Goal: Task Accomplishment & Management: Use online tool/utility

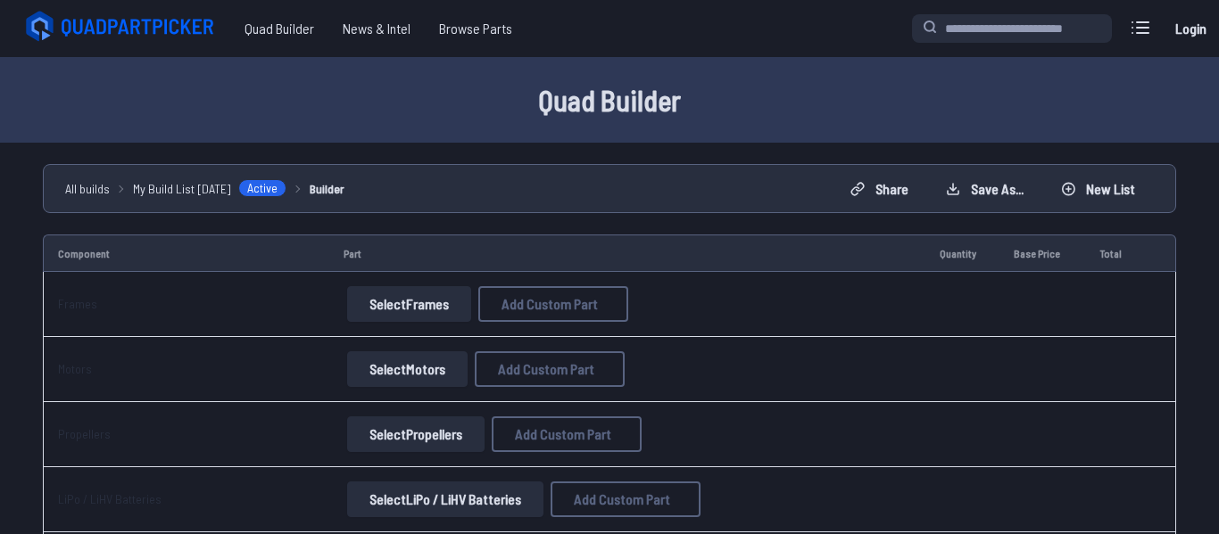
scroll to position [83, 0]
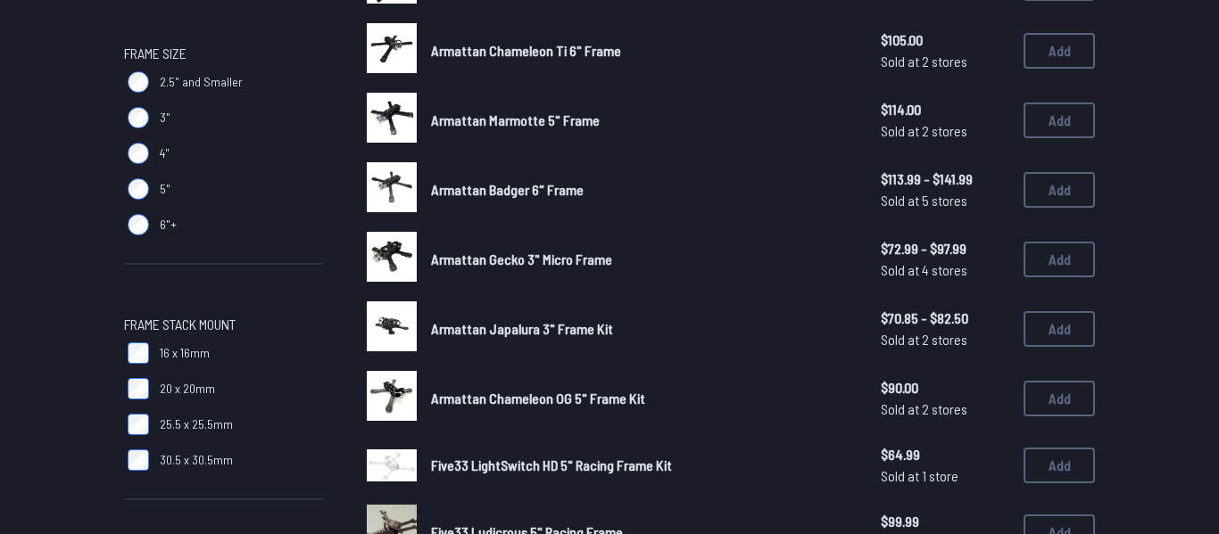
scroll to position [551, 0]
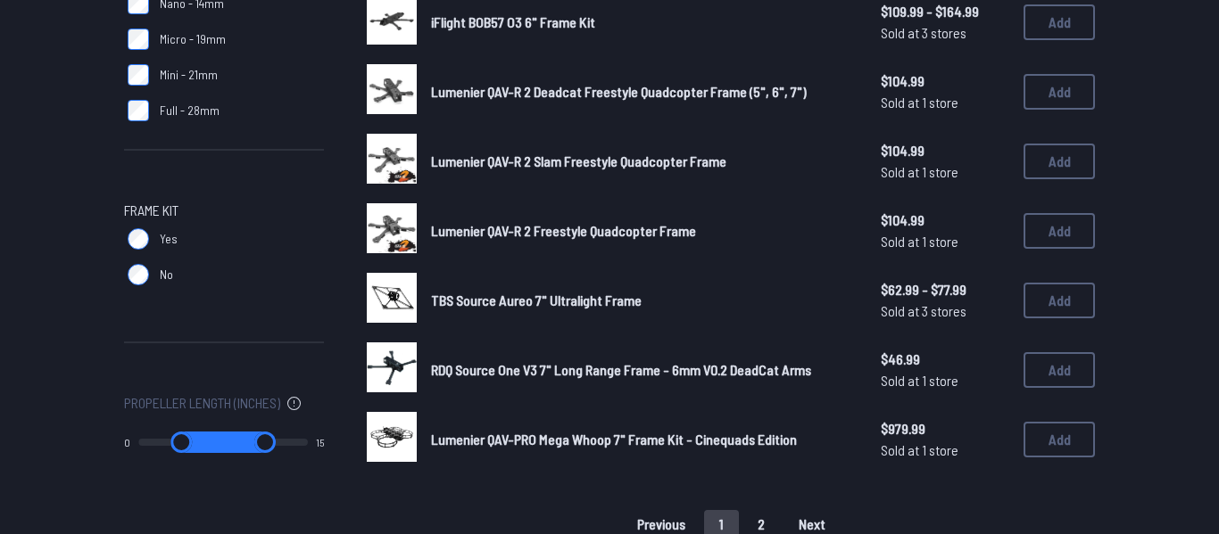
scroll to position [1139, 0]
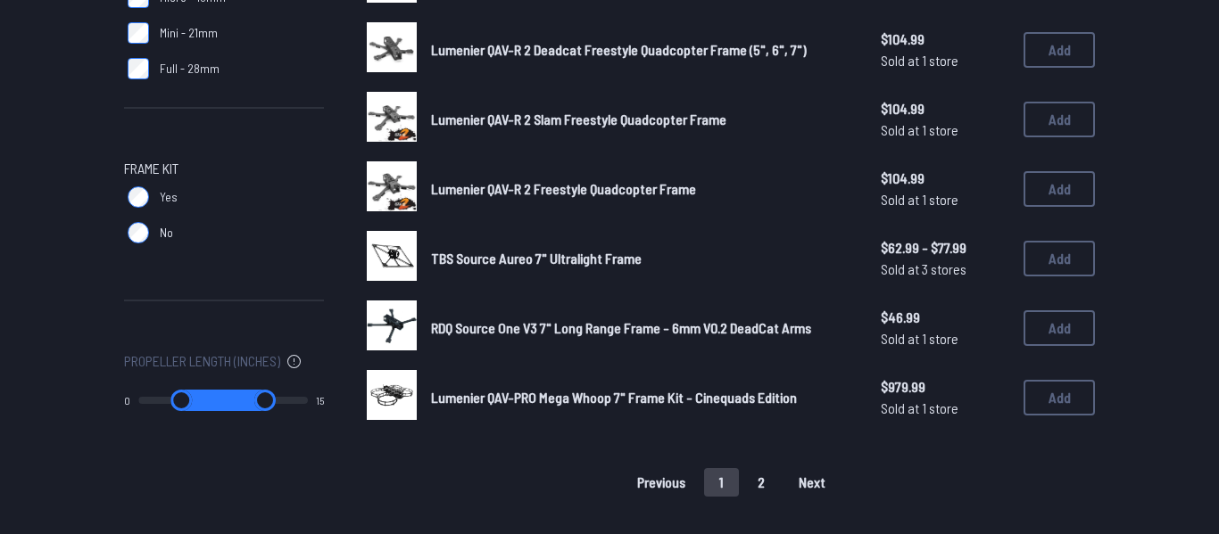
scroll to position [1177, 0]
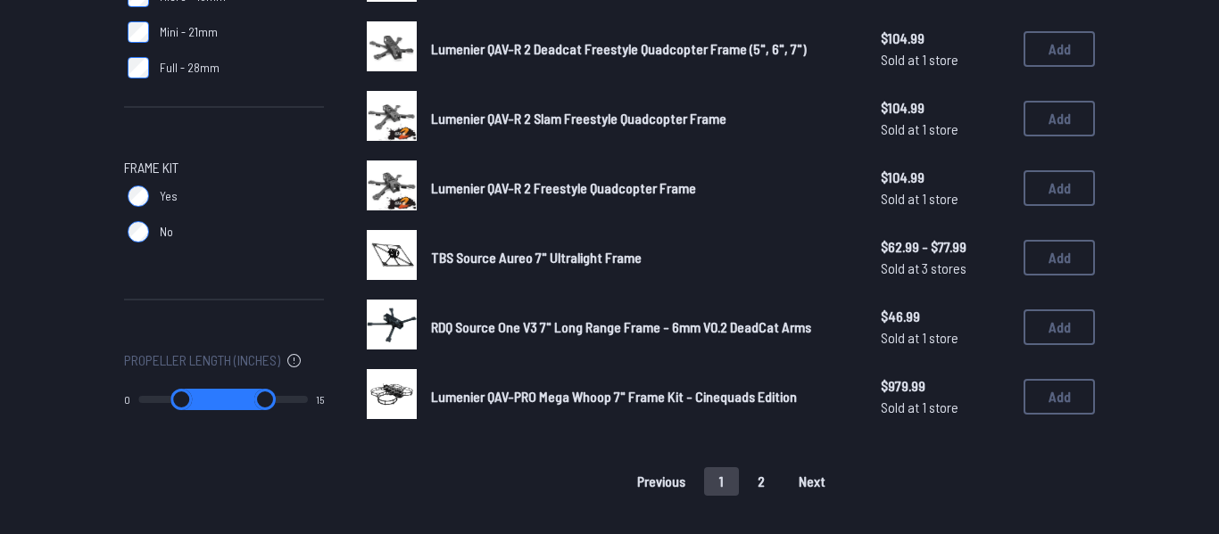
click at [765, 492] on button "2" at bounding box center [760, 481] width 37 height 29
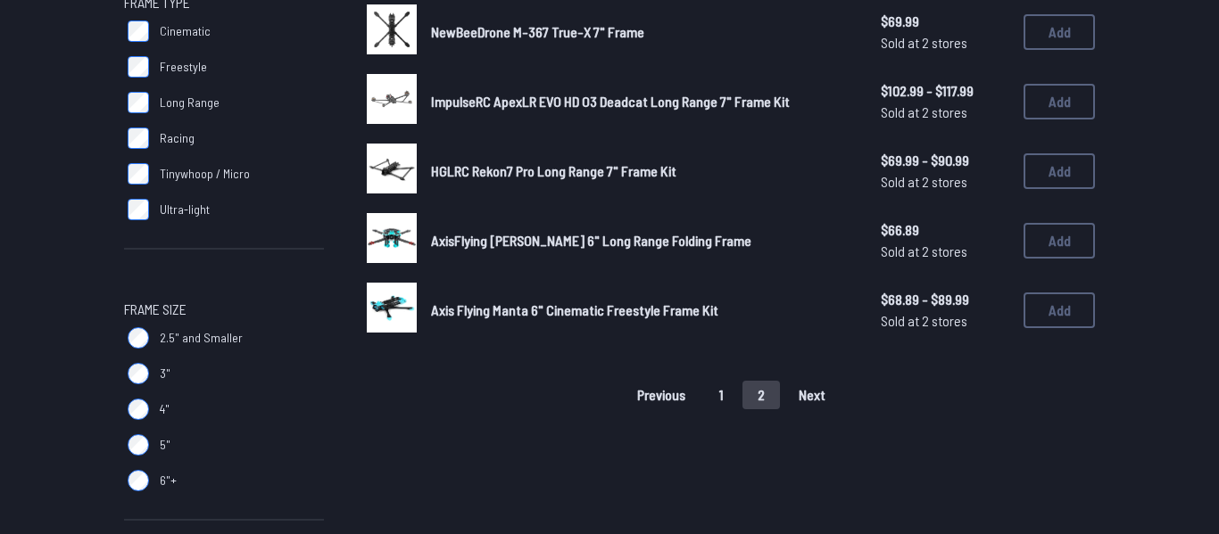
scroll to position [295, 0]
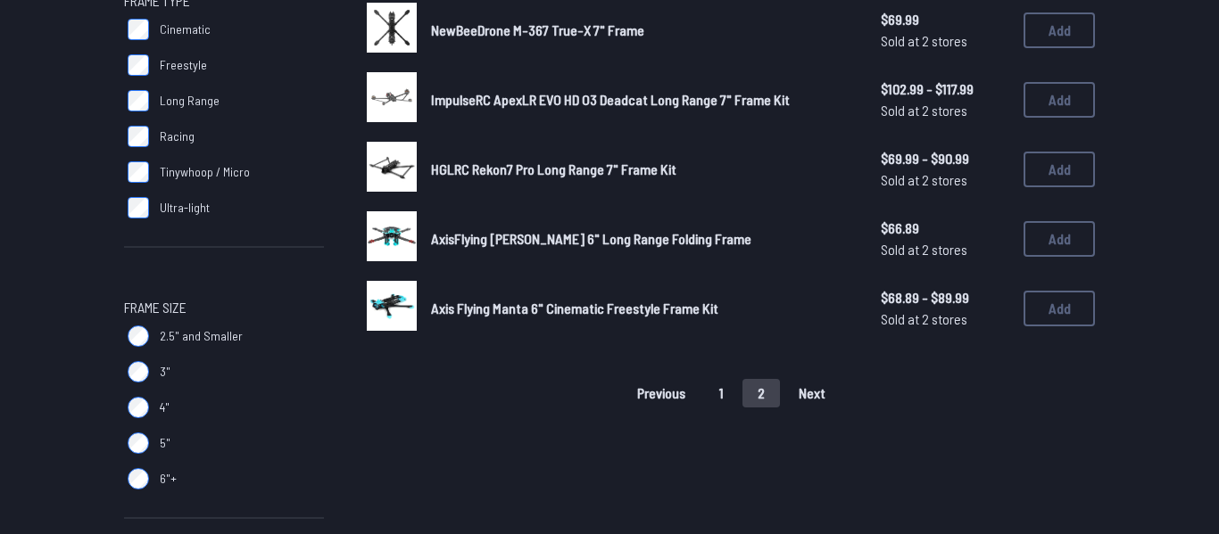
drag, startPoint x: 718, startPoint y: 397, endPoint x: 698, endPoint y: 440, distance: 47.1
click at [486, 318] on link "Axis Flying Manta 6" Cinematic Freestyle Frame Kit" at bounding box center [641, 308] width 421 height 21
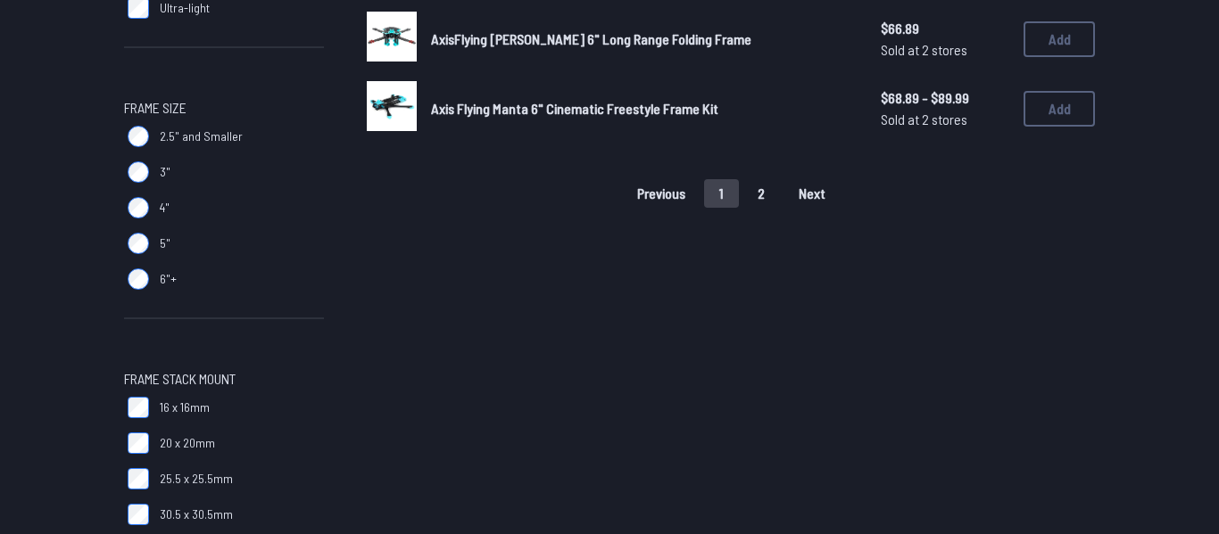
scroll to position [574, 0]
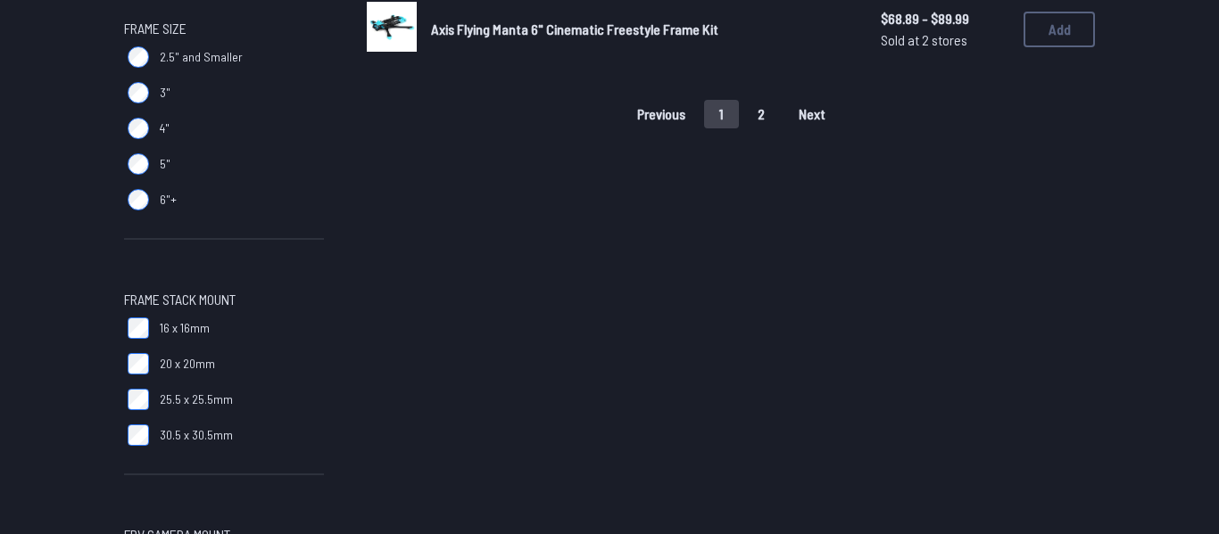
click at [758, 122] on button "2" at bounding box center [760, 114] width 37 height 29
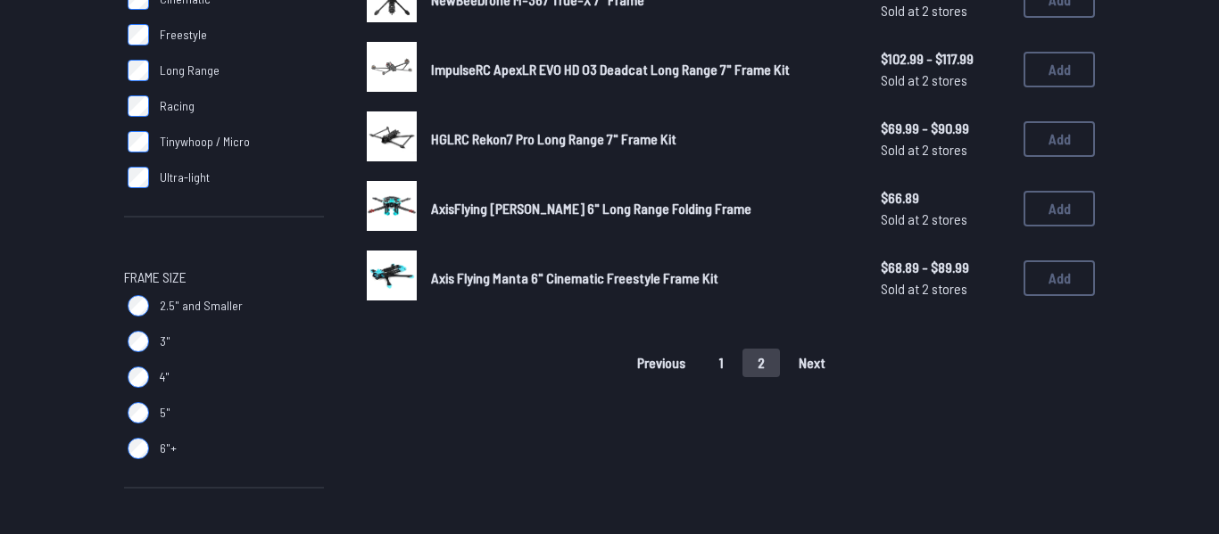
scroll to position [342, 0]
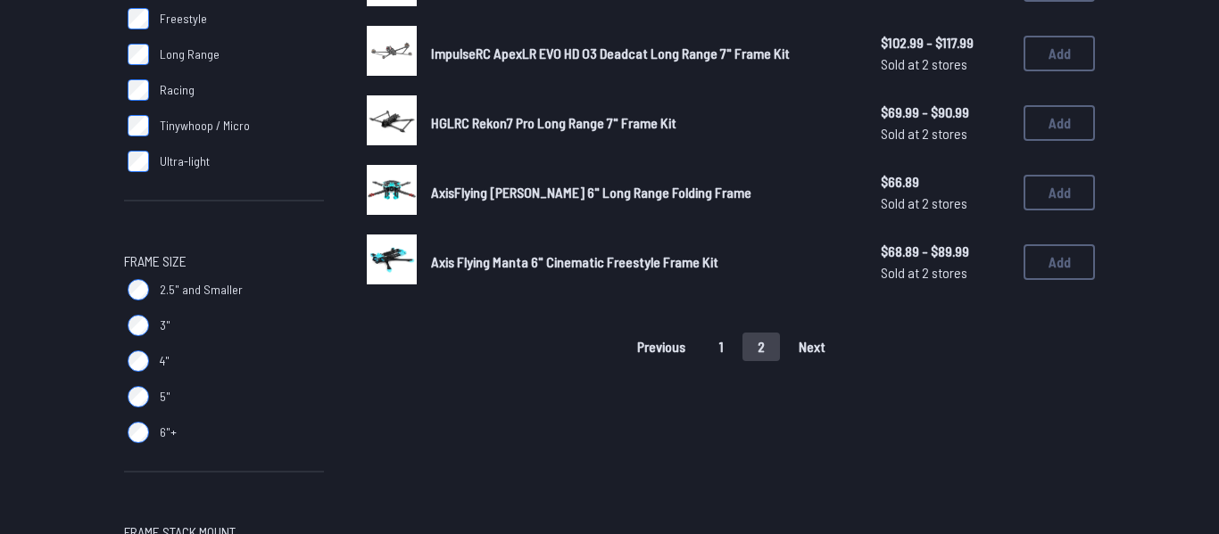
click at [139, 374] on label "4"" at bounding box center [224, 361] width 200 height 36
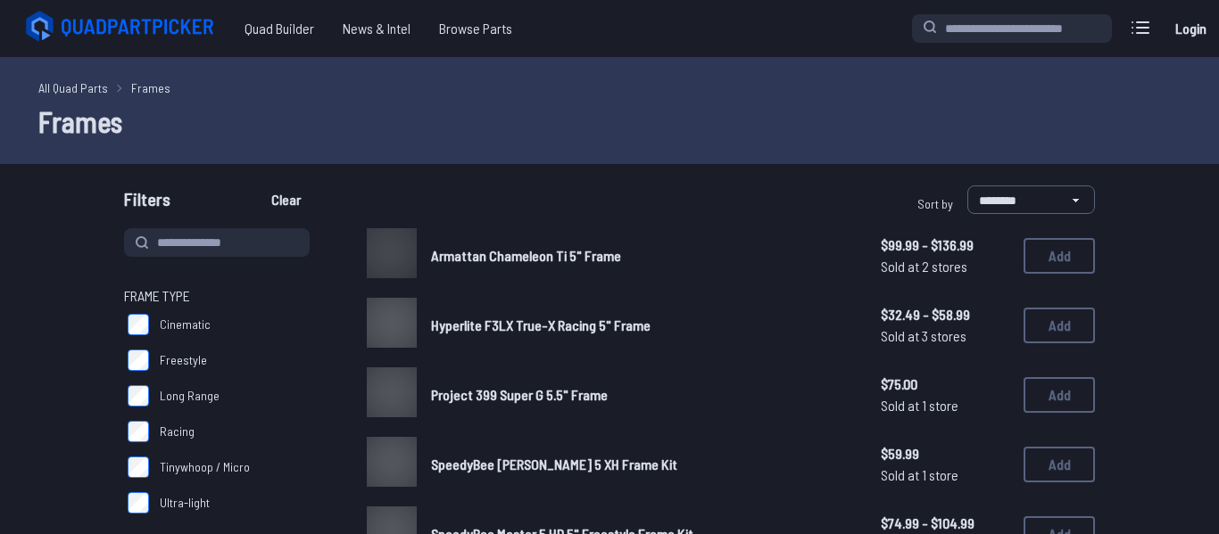
click at [269, 415] on label "Racing" at bounding box center [224, 432] width 200 height 36
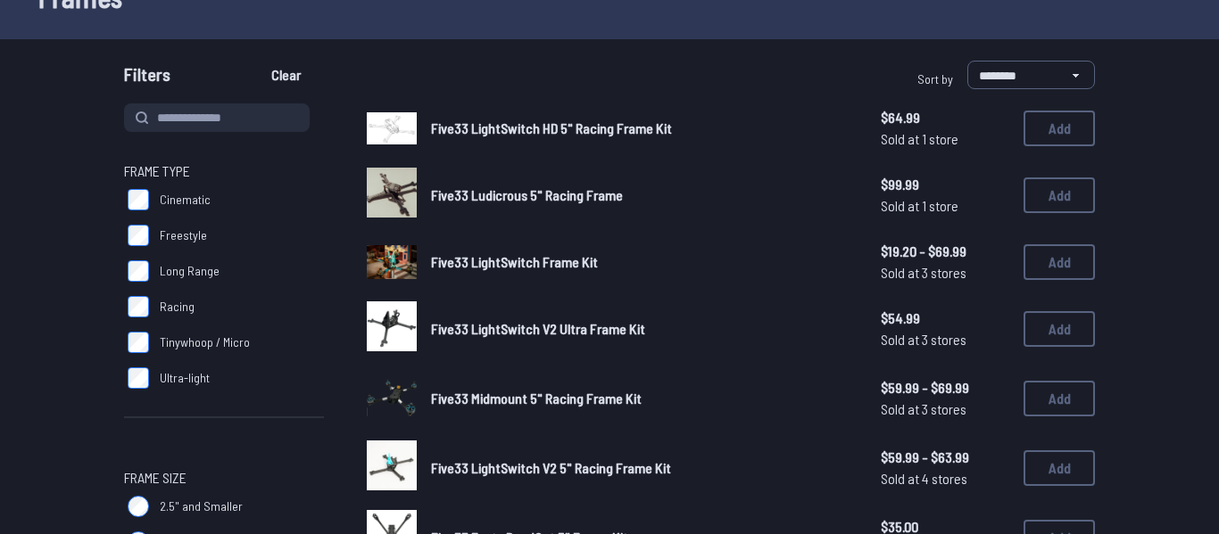
scroll to position [118, 0]
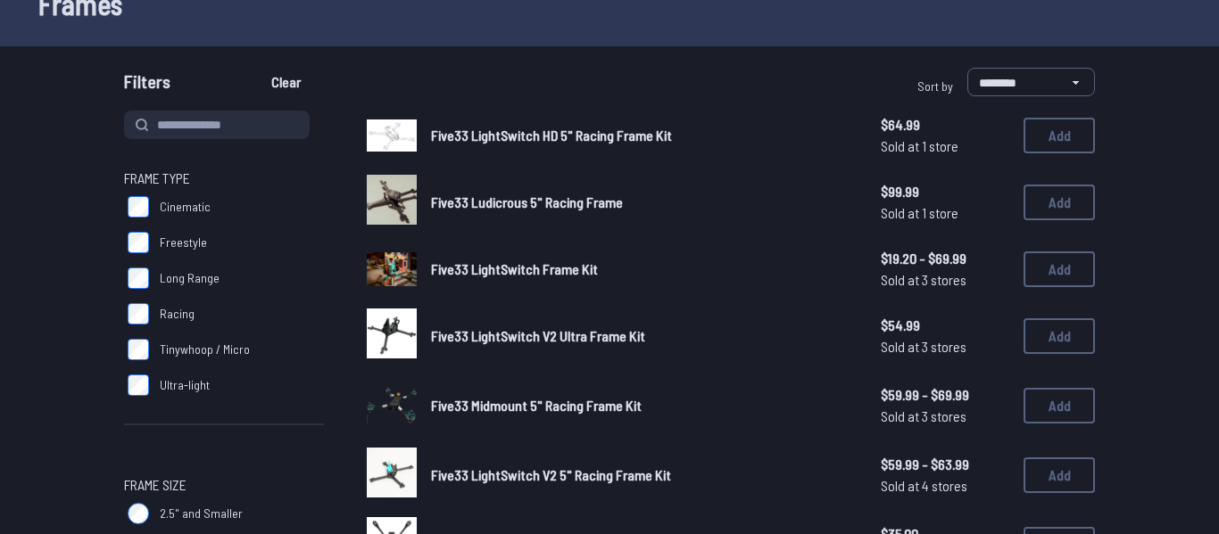
click at [157, 248] on label "Freestyle" at bounding box center [224, 243] width 200 height 36
click at [176, 317] on span "Racing" at bounding box center [177, 314] width 35 height 18
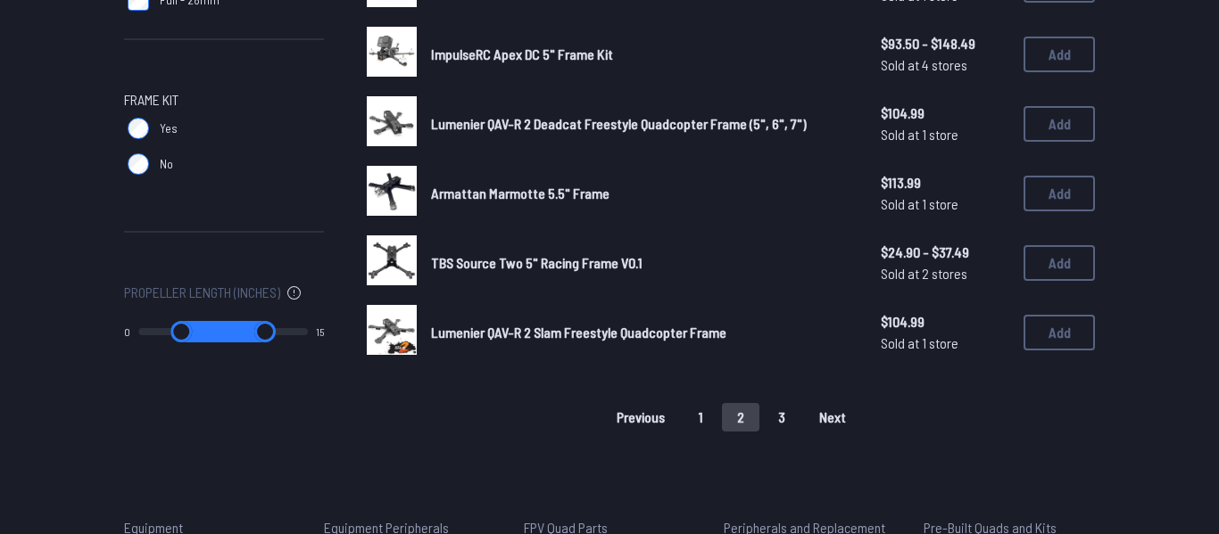
scroll to position [1246, 0]
click at [702, 428] on button "1" at bounding box center [700, 416] width 35 height 29
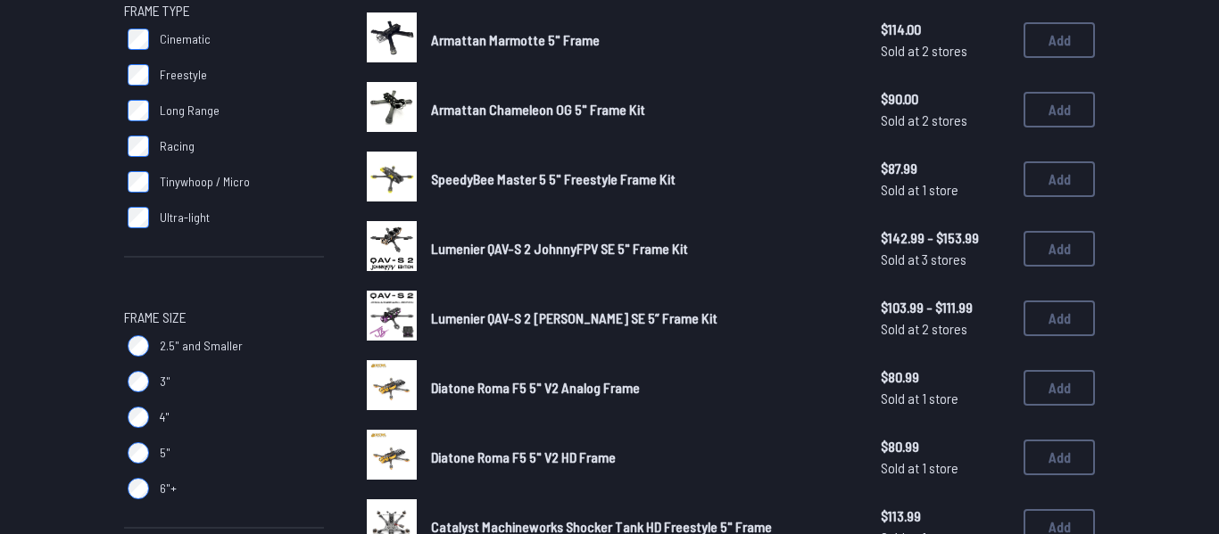
scroll to position [290, 0]
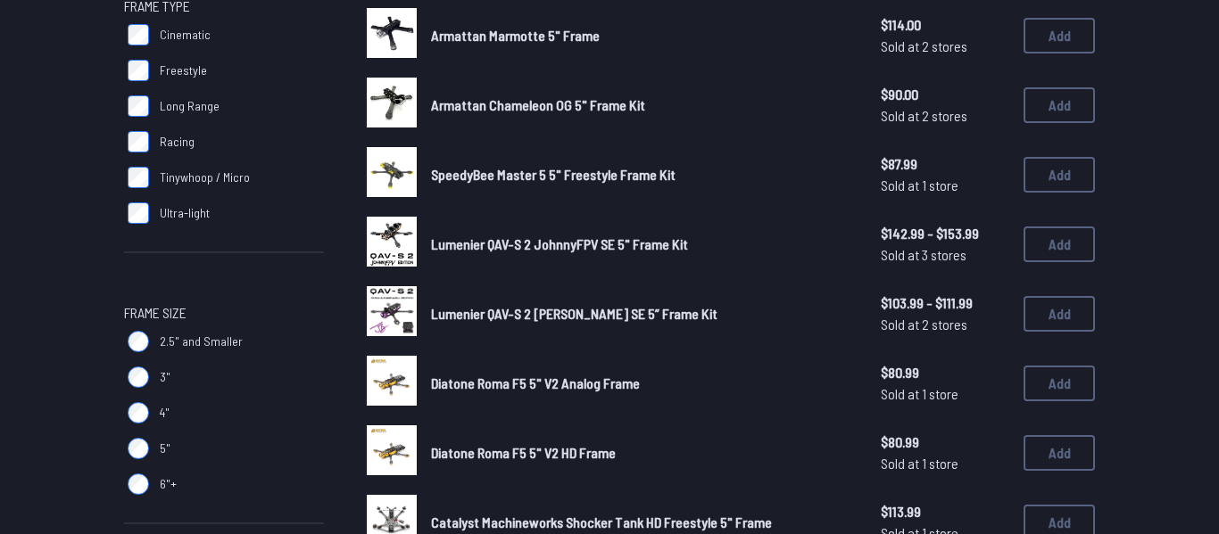
click at [653, 320] on span "Lumenier QAV-S 2 [PERSON_NAME] SE 5” Frame Kit" at bounding box center [574, 313] width 286 height 17
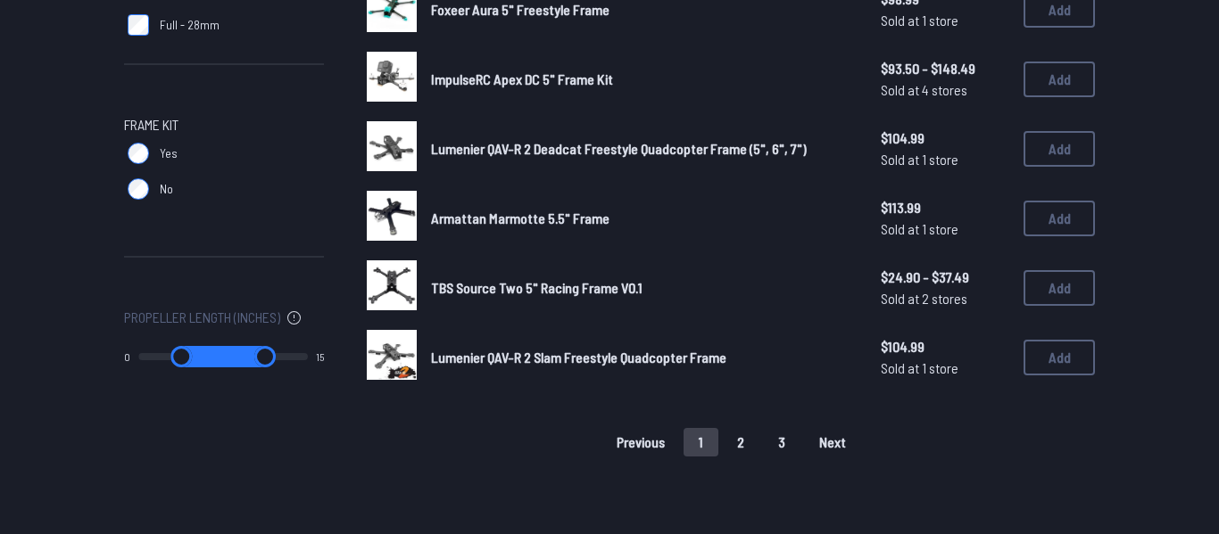
scroll to position [1222, 0]
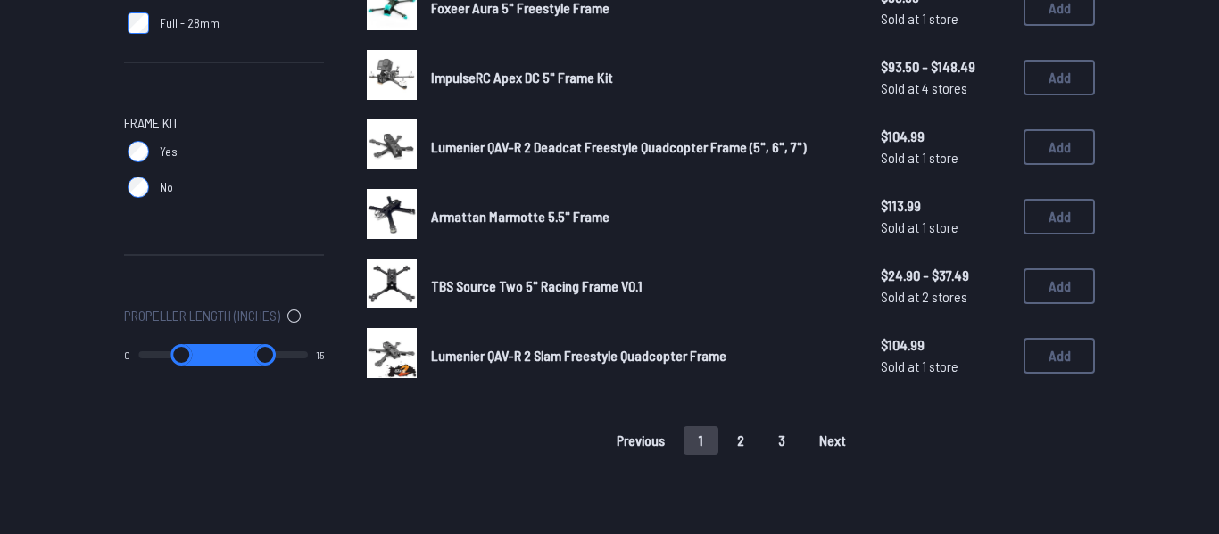
click at [731, 446] on button "2" at bounding box center [740, 440] width 37 height 29
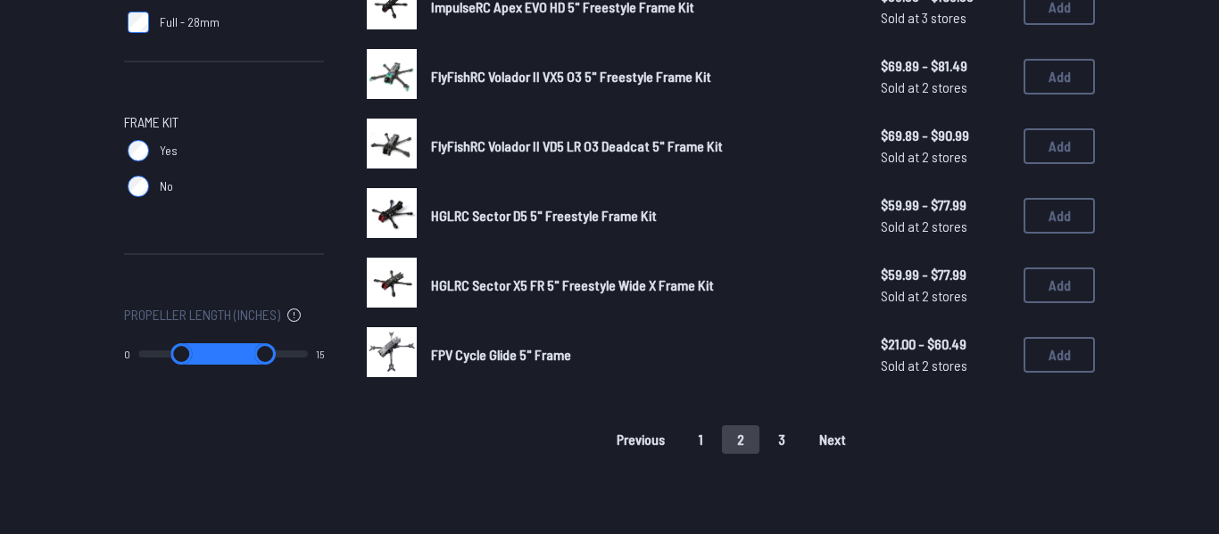
scroll to position [1235, 0]
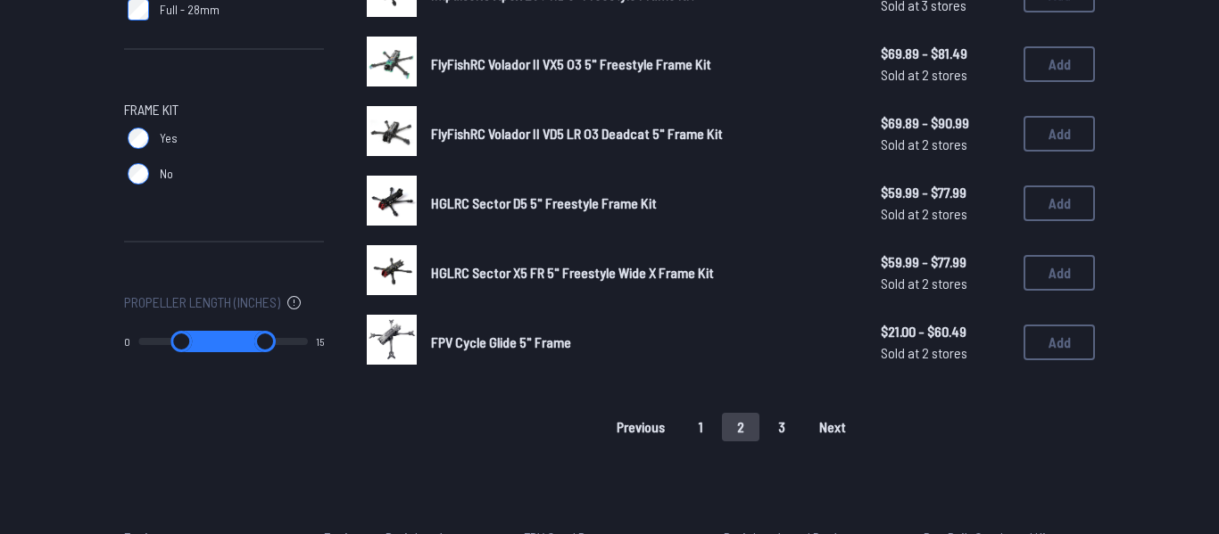
click at [773, 417] on button "3" at bounding box center [781, 427] width 37 height 29
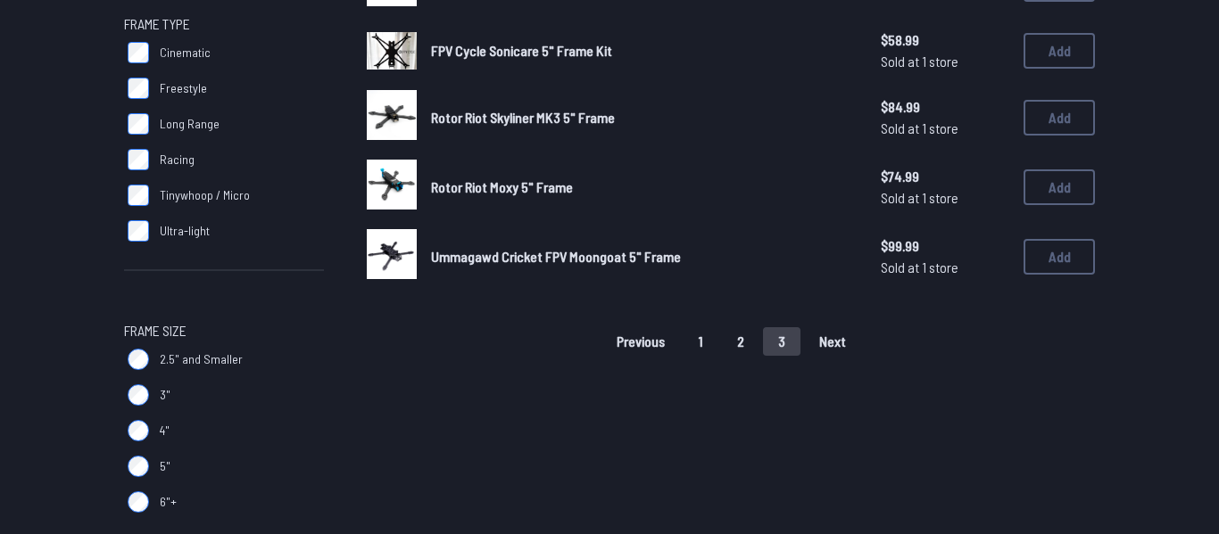
scroll to position [271, 0]
click at [735, 349] on button "2" at bounding box center [740, 342] width 37 height 29
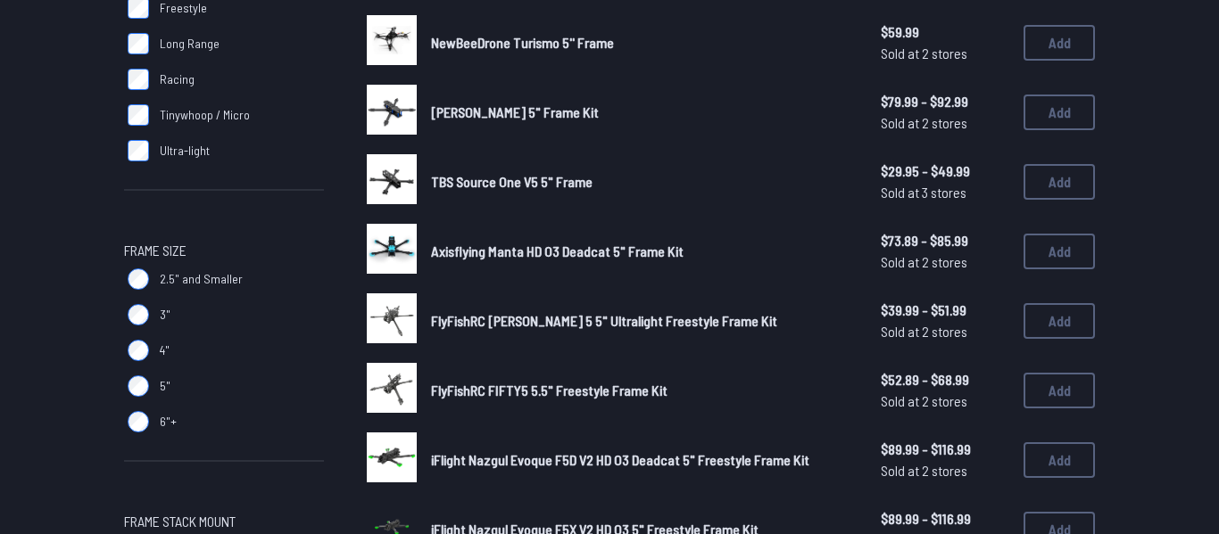
scroll to position [351, 0]
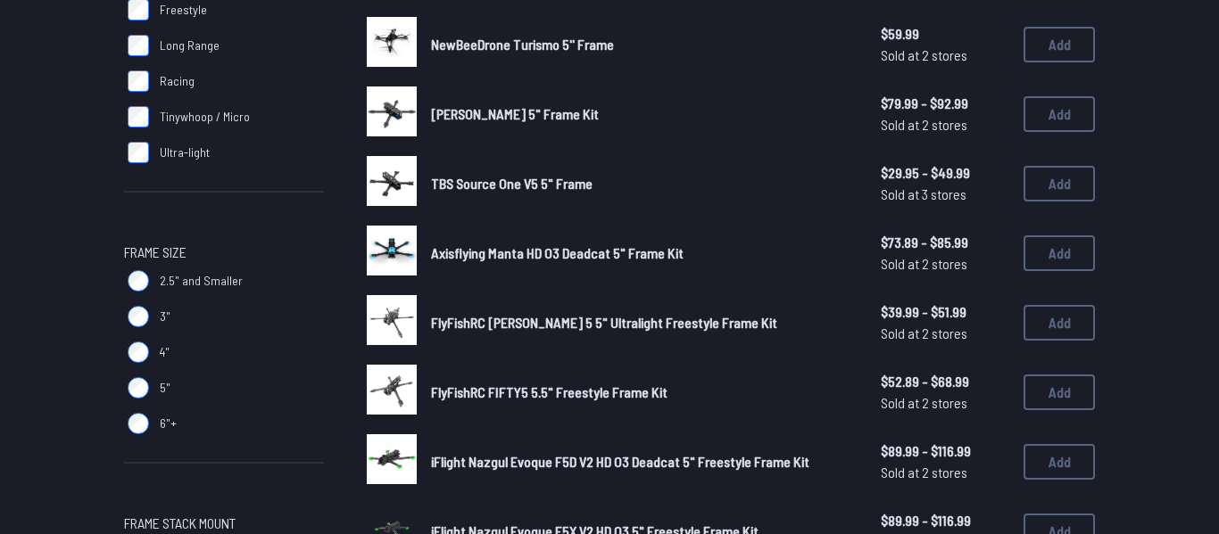
click at [622, 124] on link "[PERSON_NAME] 5" Frame Kit" at bounding box center [641, 113] width 421 height 21
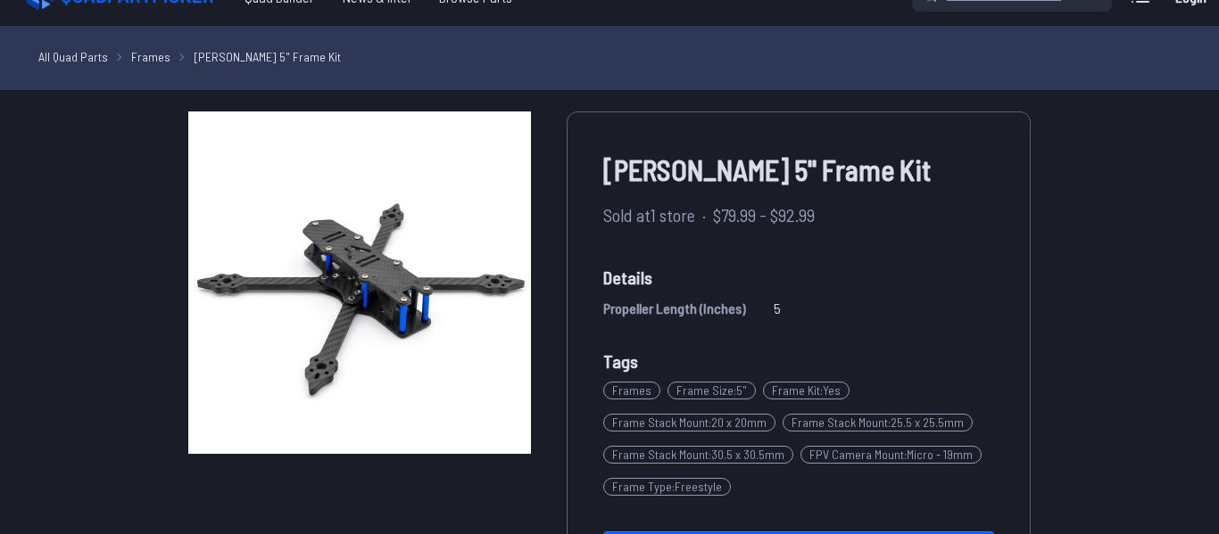
scroll to position [32, 0]
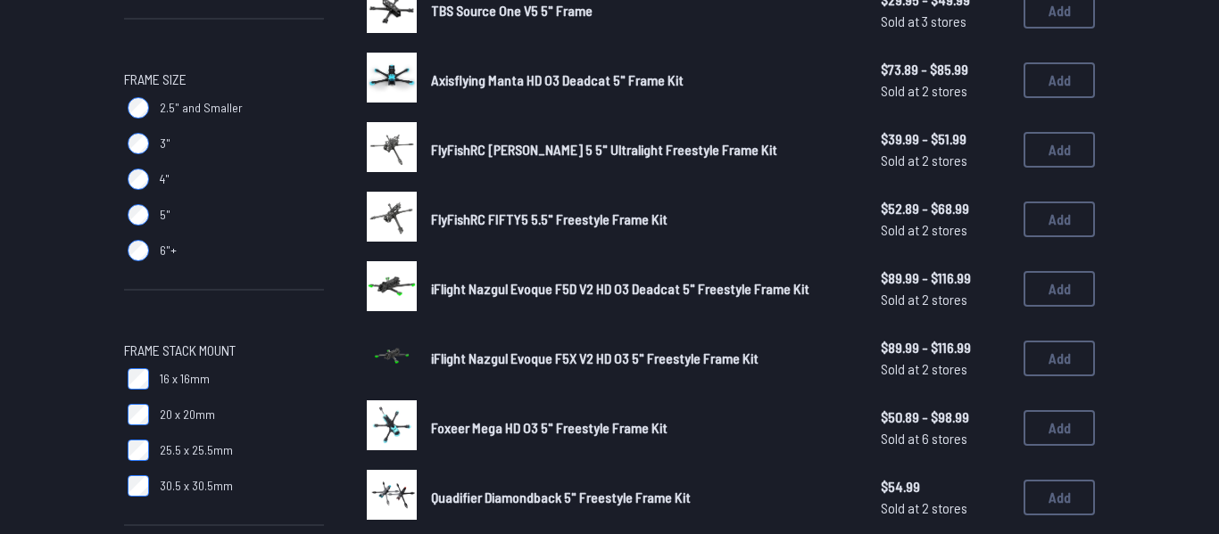
scroll to position [525, 0]
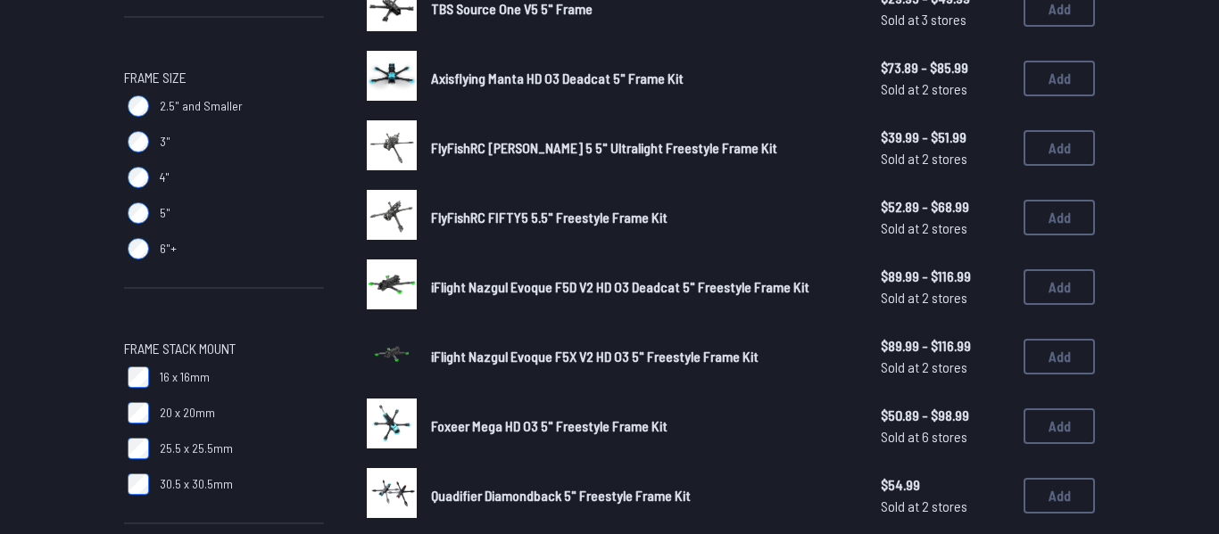
click at [619, 370] on div "iFlight Nazgul Evoque F5X V2 HD O3 5" Freestyle Frame Kit $89.99 - $116.99 Sold…" at bounding box center [731, 356] width 728 height 55
click at [676, 363] on span "iFlight Nazgul Evoque F5X V2 HD O3 5" Freestyle Frame Kit" at bounding box center [594, 356] width 327 height 17
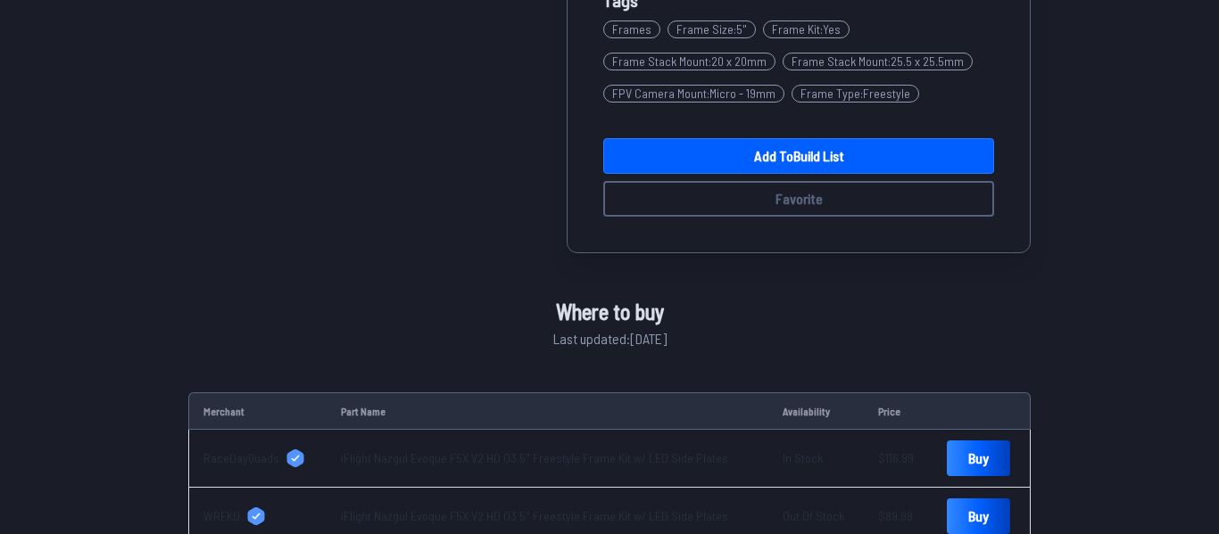
scroll to position [458, 0]
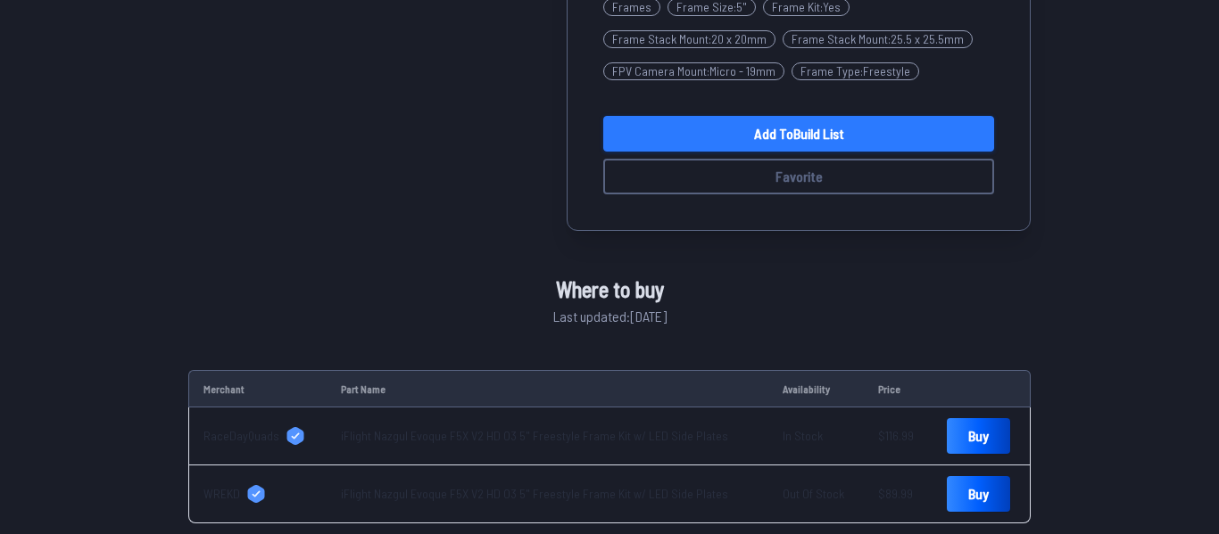
click at [820, 138] on link "Add to Build List" at bounding box center [798, 134] width 391 height 36
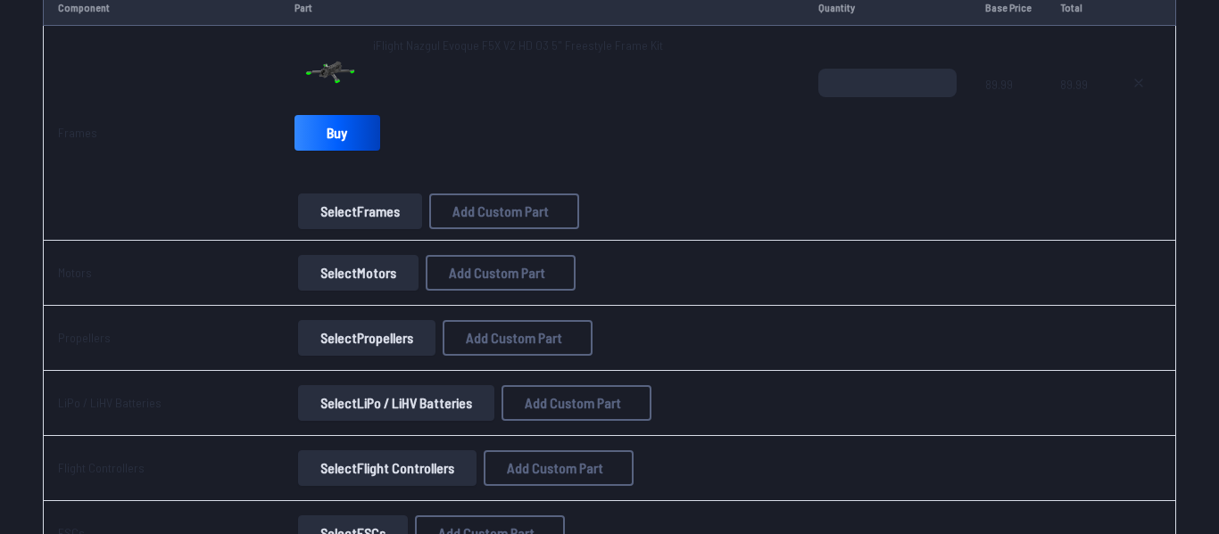
scroll to position [261, 0]
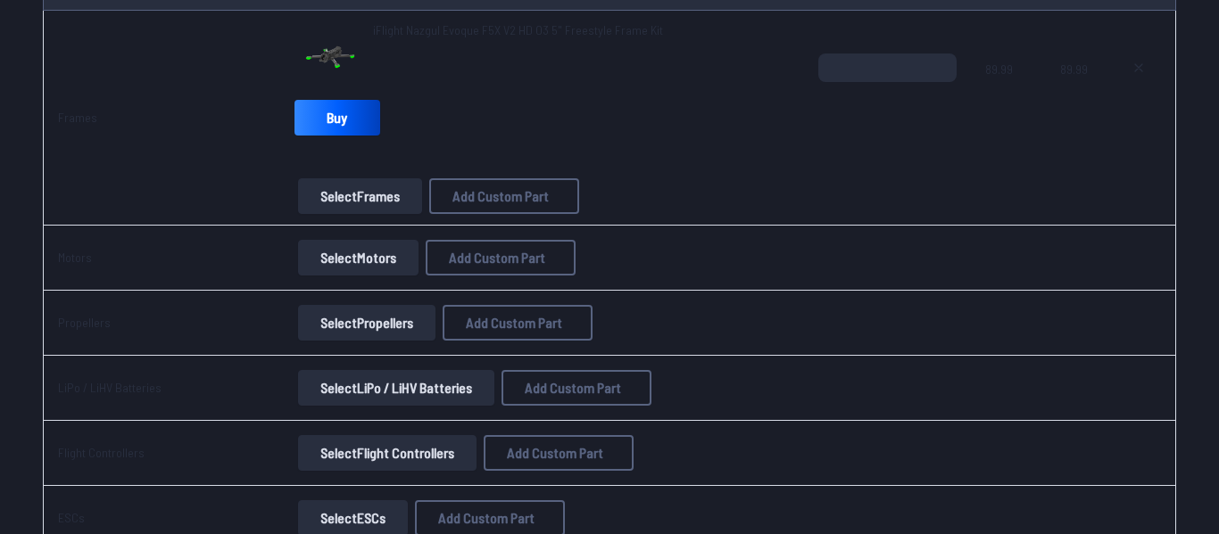
click at [342, 252] on button "Select Motors" at bounding box center [358, 258] width 120 height 36
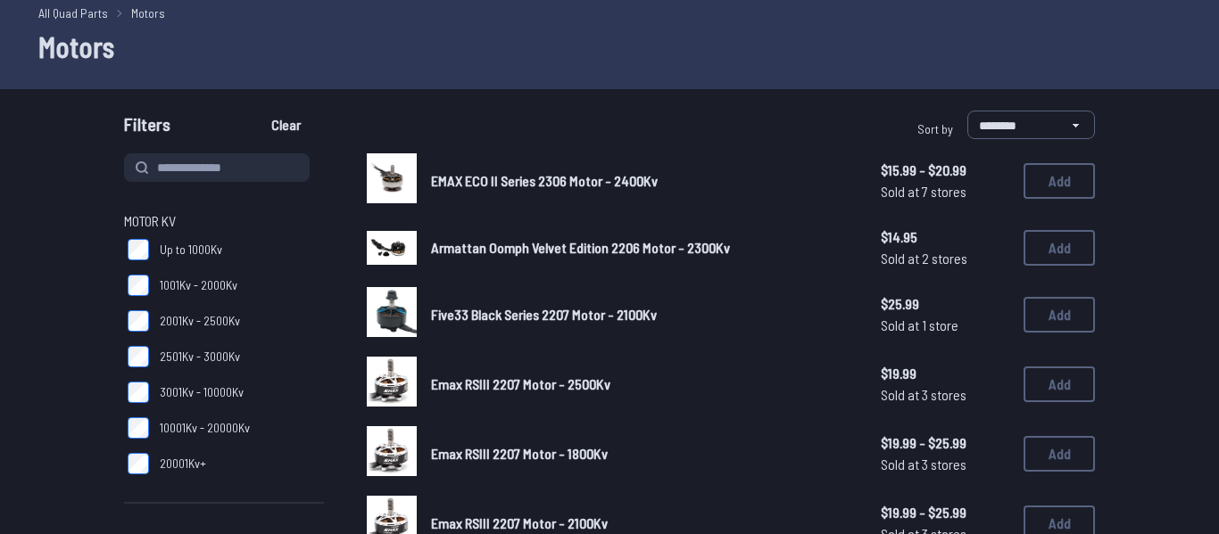
scroll to position [70, 0]
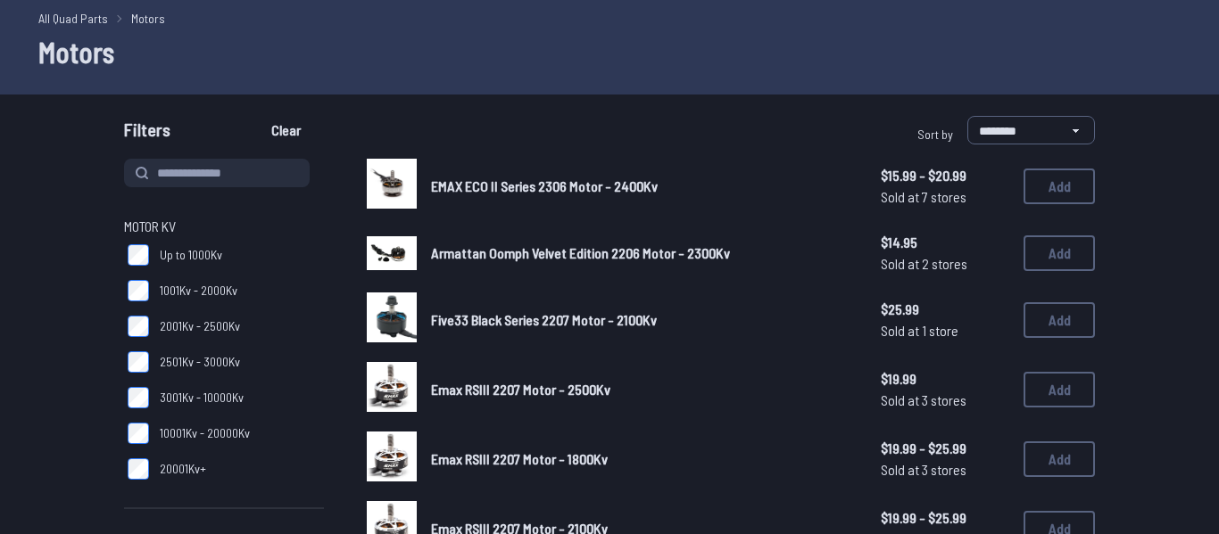
click at [210, 335] on span "2001Kv - 2500Kv" at bounding box center [200, 327] width 80 height 18
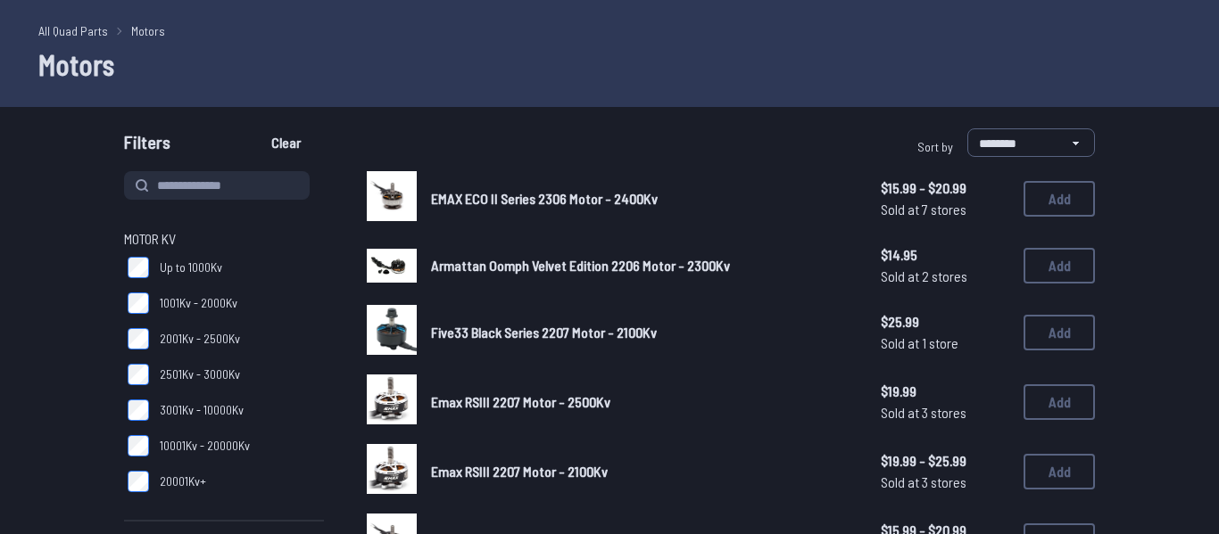
scroll to position [67, 0]
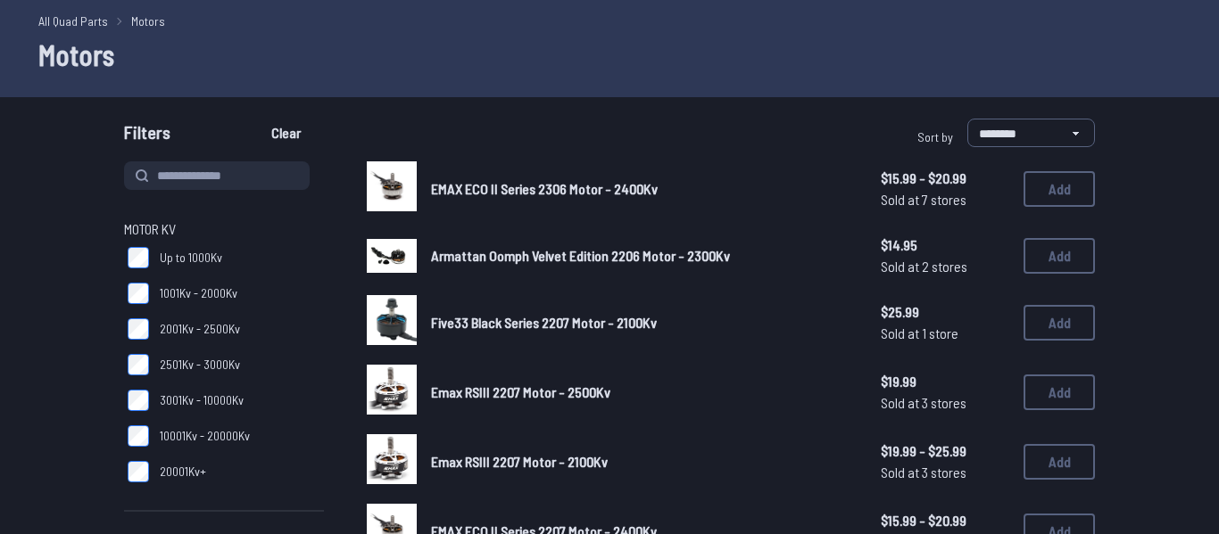
click at [439, 70] on div "All Quad Parts Motors Motors" at bounding box center [609, 43] width 1219 height 107
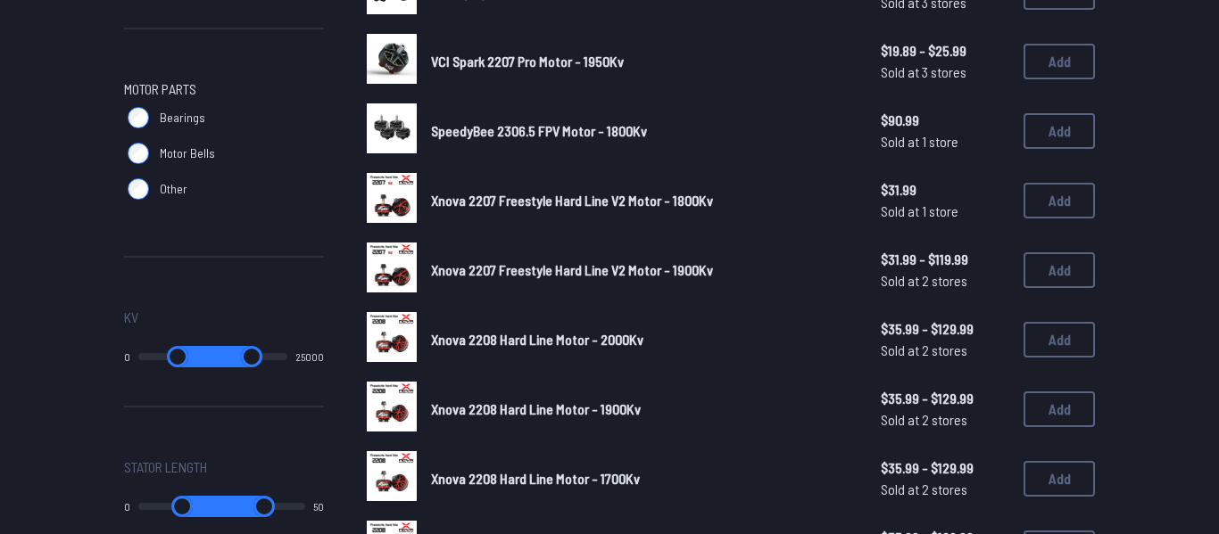
scroll to position [820, 0]
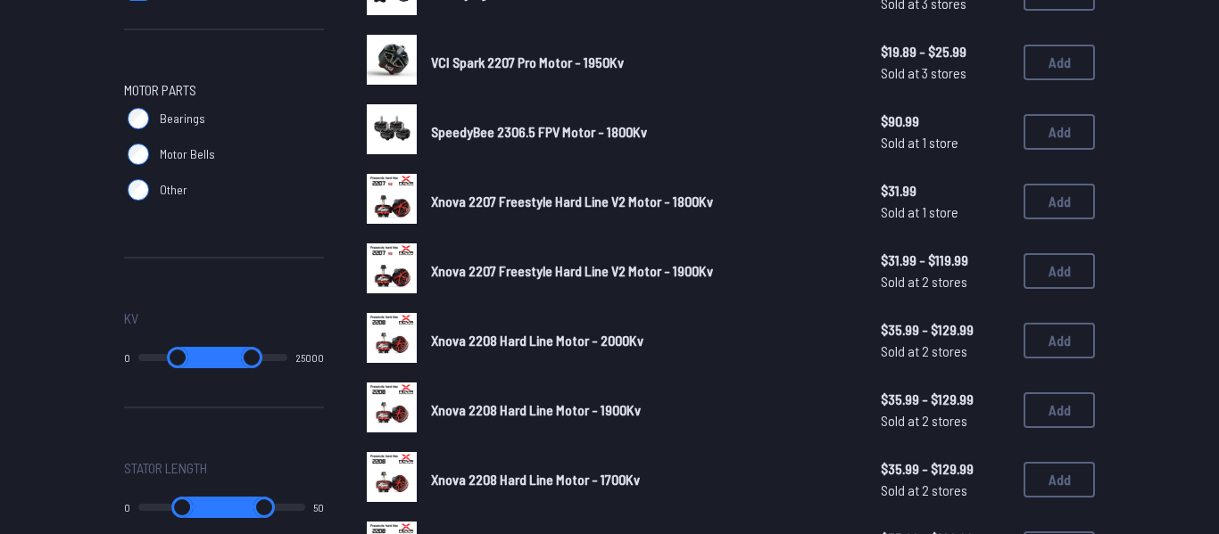
click at [393, 201] on img at bounding box center [392, 199] width 50 height 50
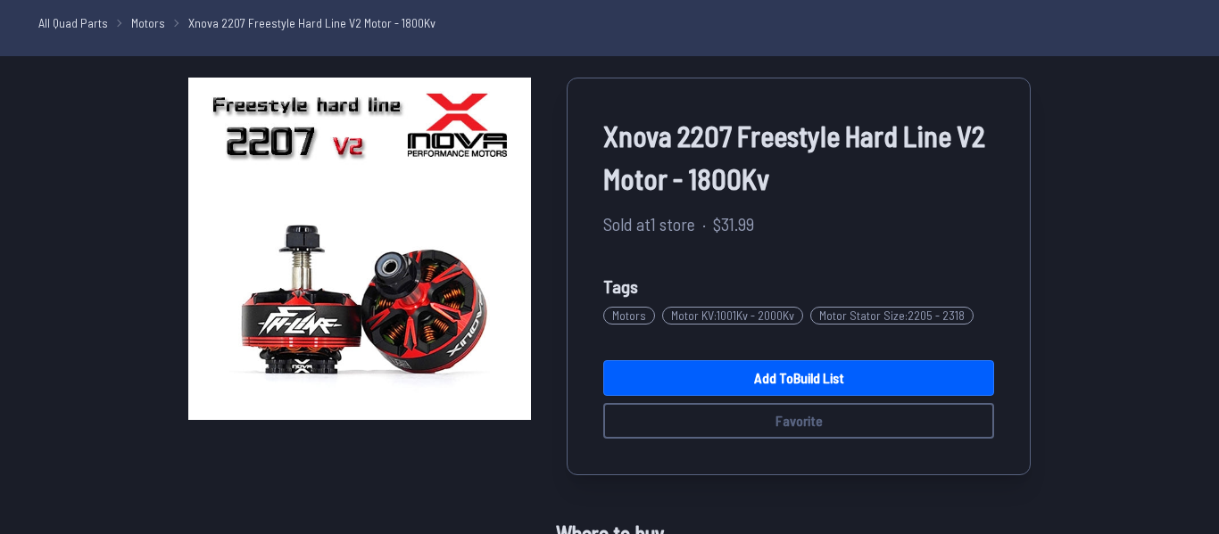
scroll to position [64, 0]
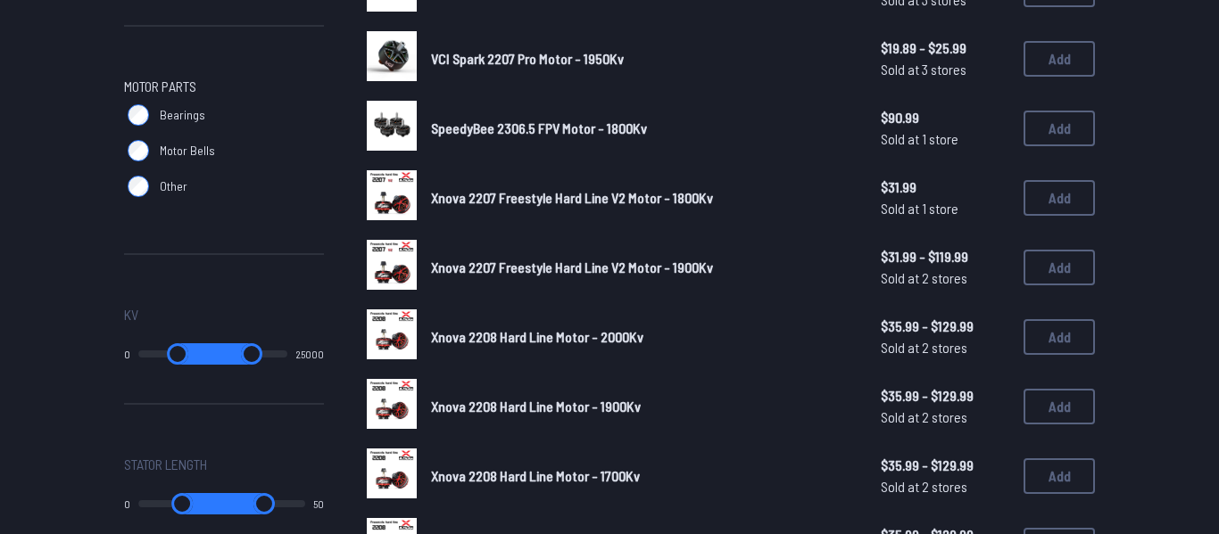
scroll to position [822, 0]
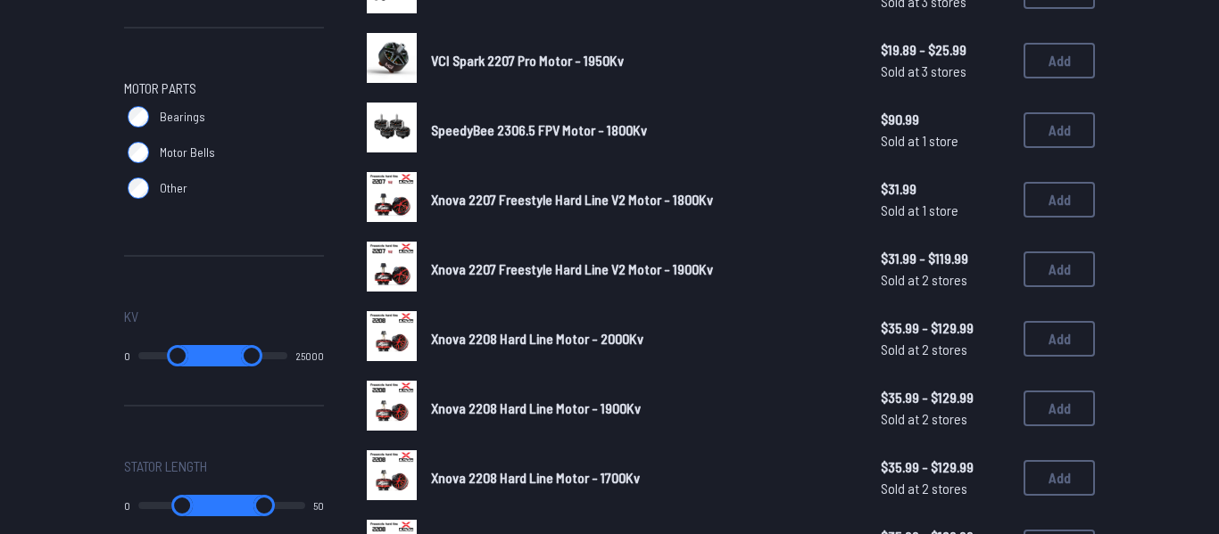
click at [591, 62] on span "VCI Spark 2207 Pro Motor - 1950Kv" at bounding box center [527, 60] width 193 height 17
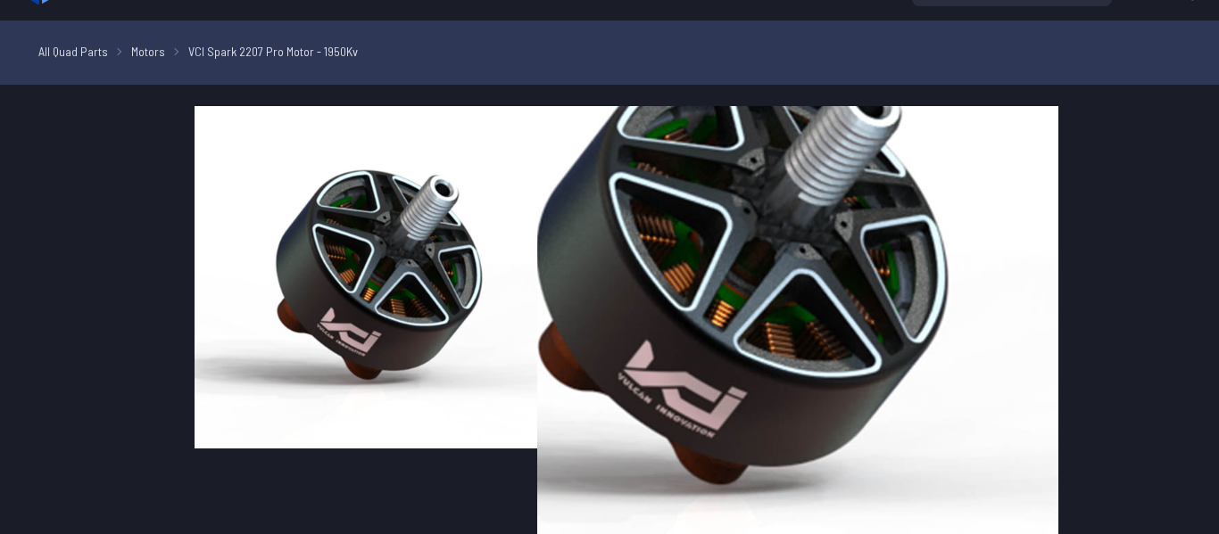
scroll to position [19, 0]
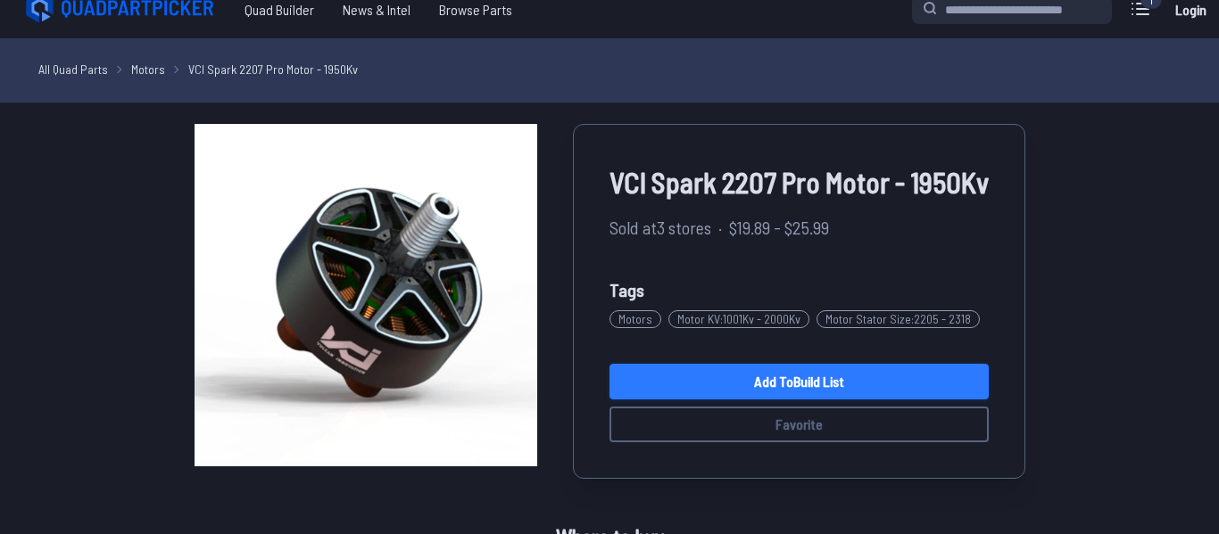
click at [706, 370] on link "Add to Build List" at bounding box center [798, 382] width 379 height 36
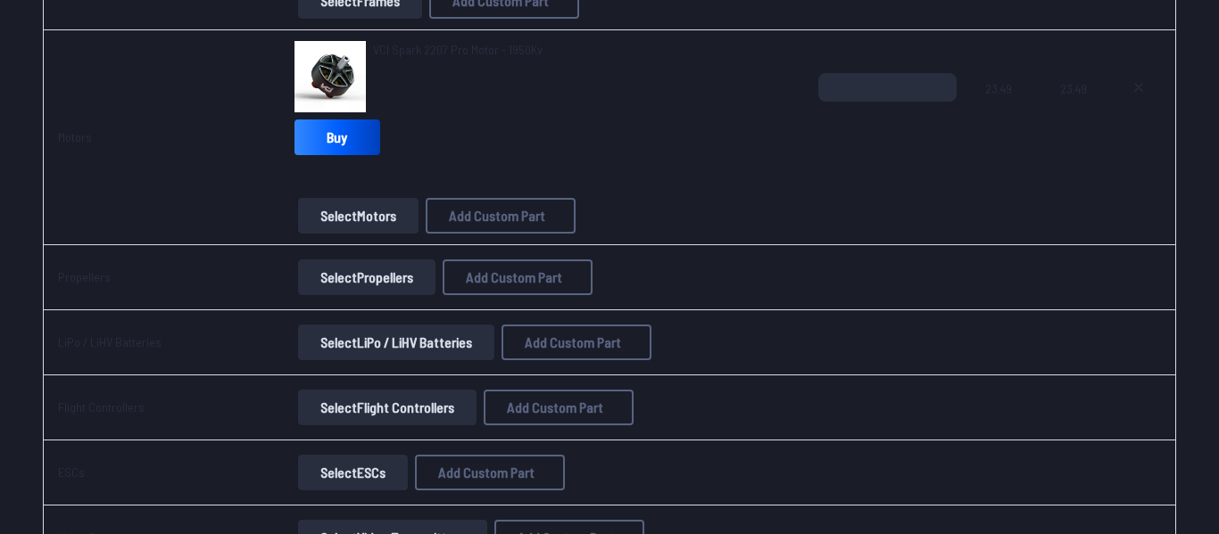
scroll to position [461, 0]
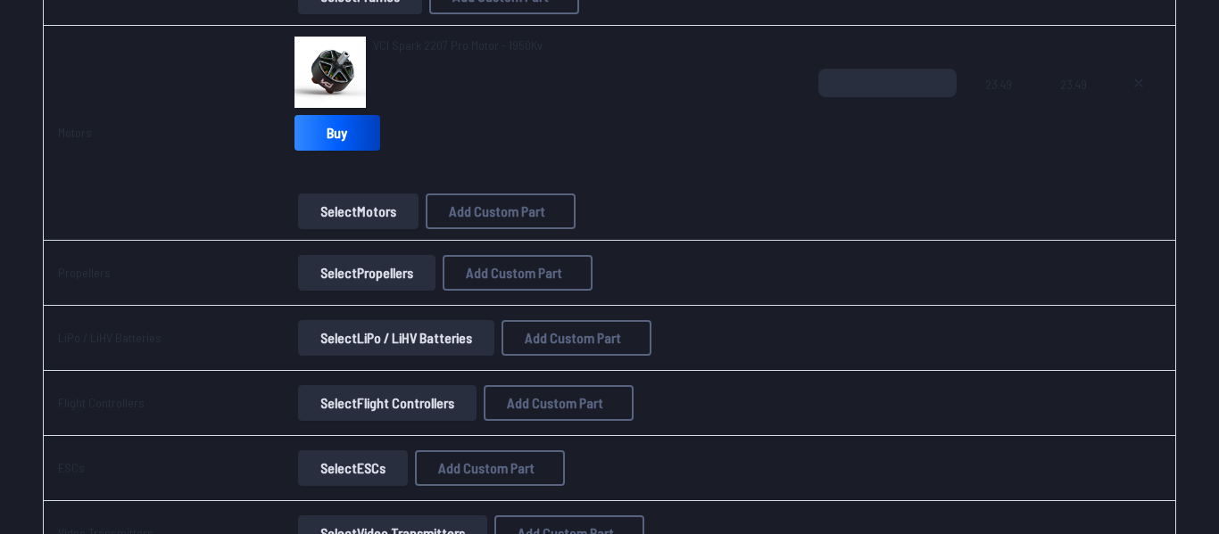
click at [335, 279] on button "Select Propellers" at bounding box center [366, 273] width 137 height 36
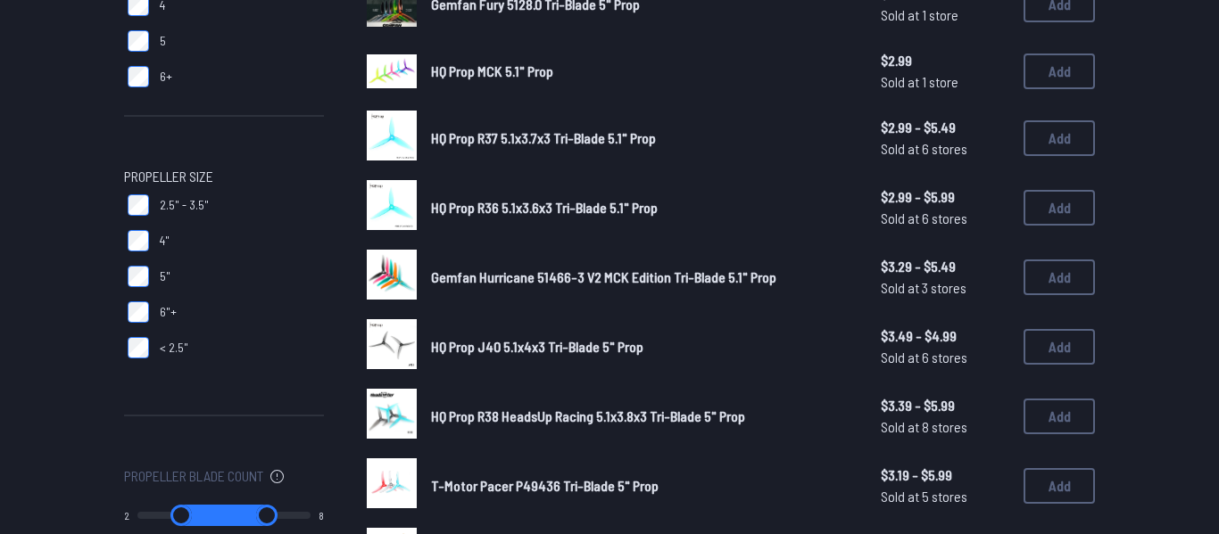
scroll to position [395, 0]
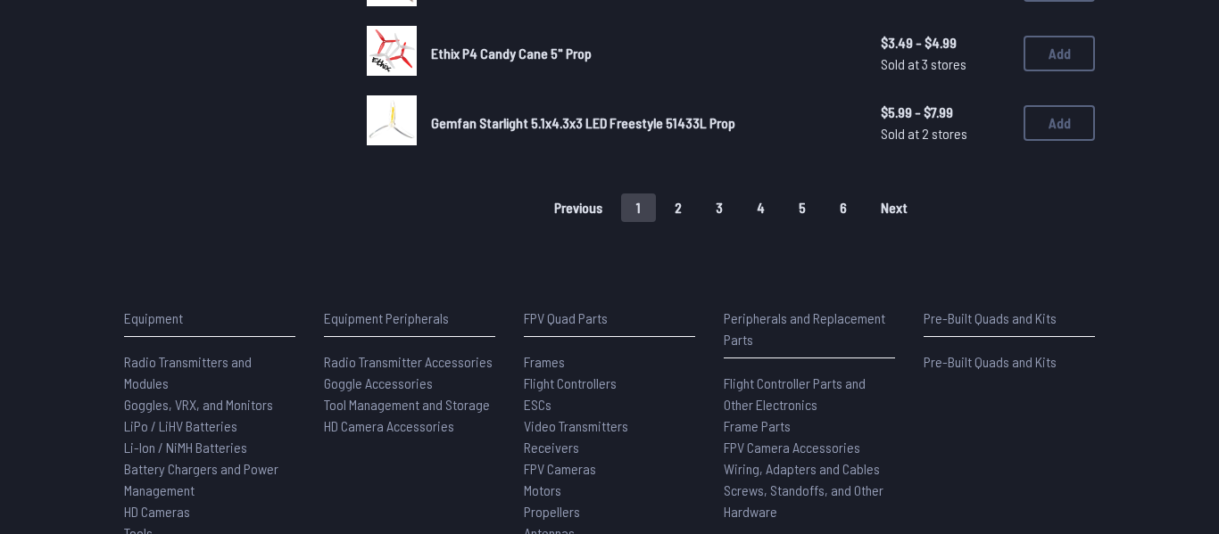
scroll to position [1467, 0]
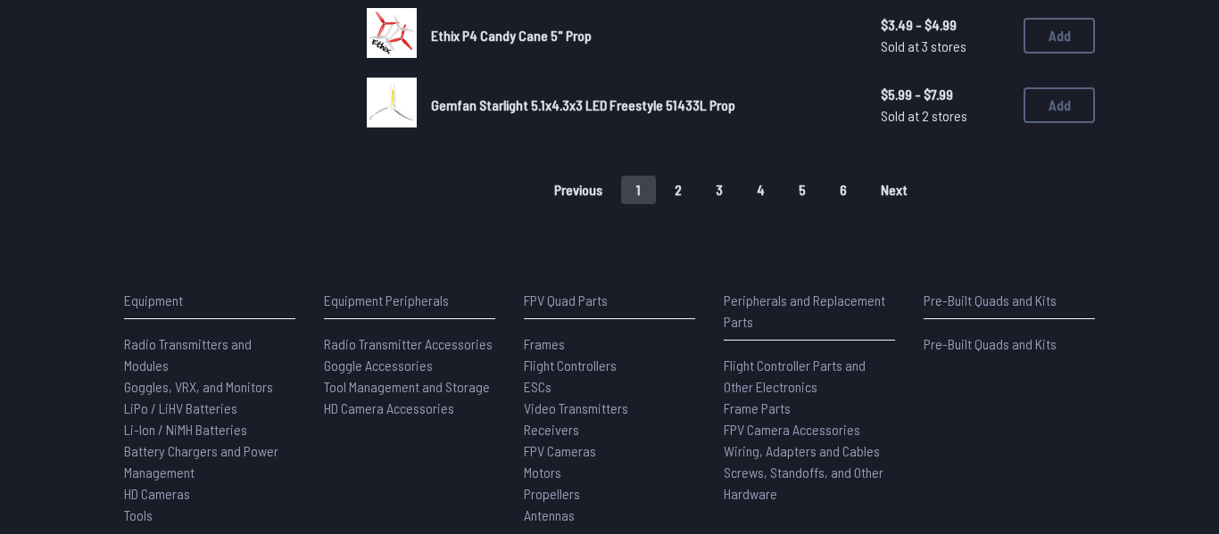
click at [676, 200] on button "2" at bounding box center [677, 190] width 37 height 29
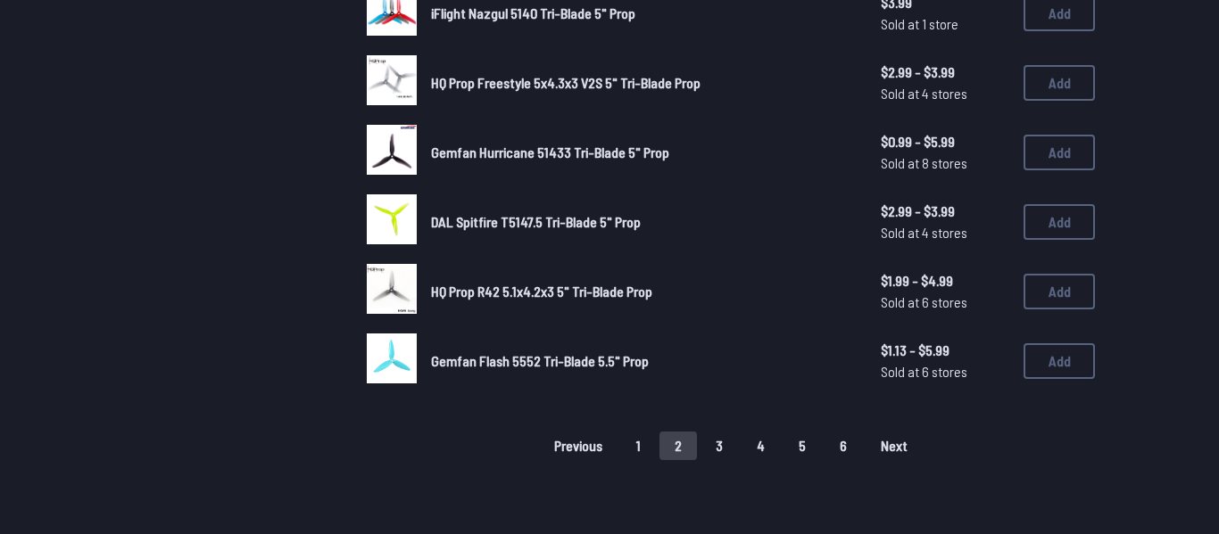
scroll to position [1218, 0]
click at [710, 442] on button "3" at bounding box center [718, 445] width 37 height 29
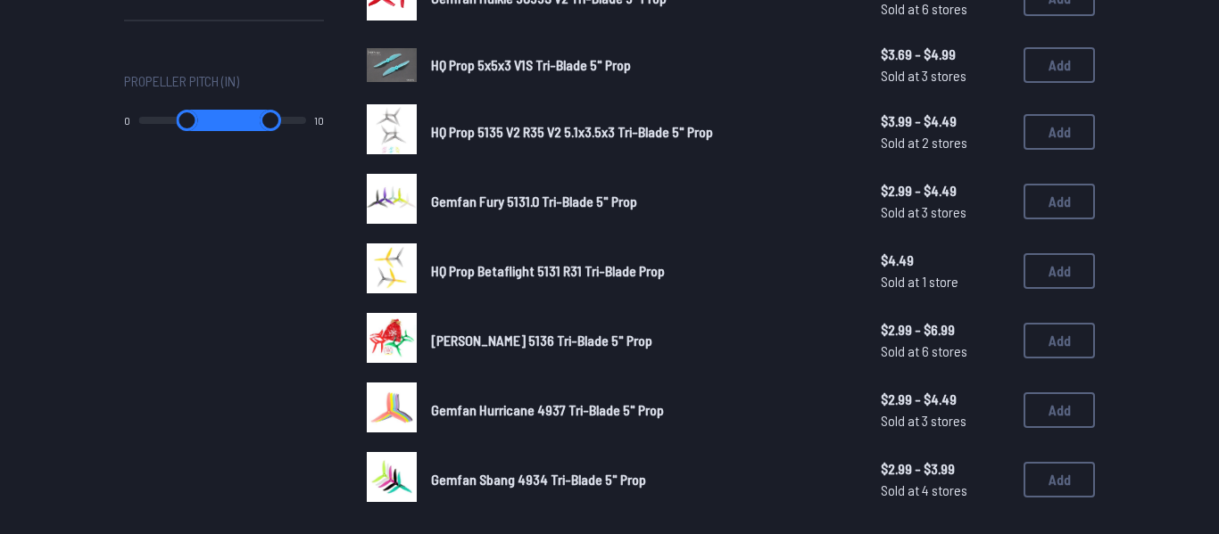
scroll to position [1086, 0]
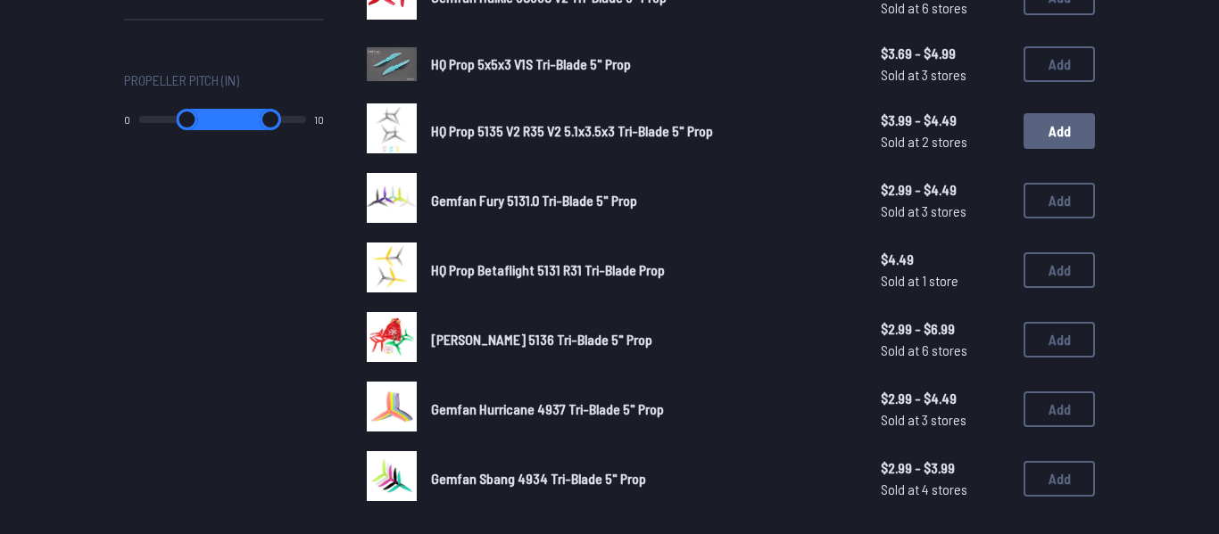
click at [1033, 136] on button "Add" at bounding box center [1058, 131] width 71 height 36
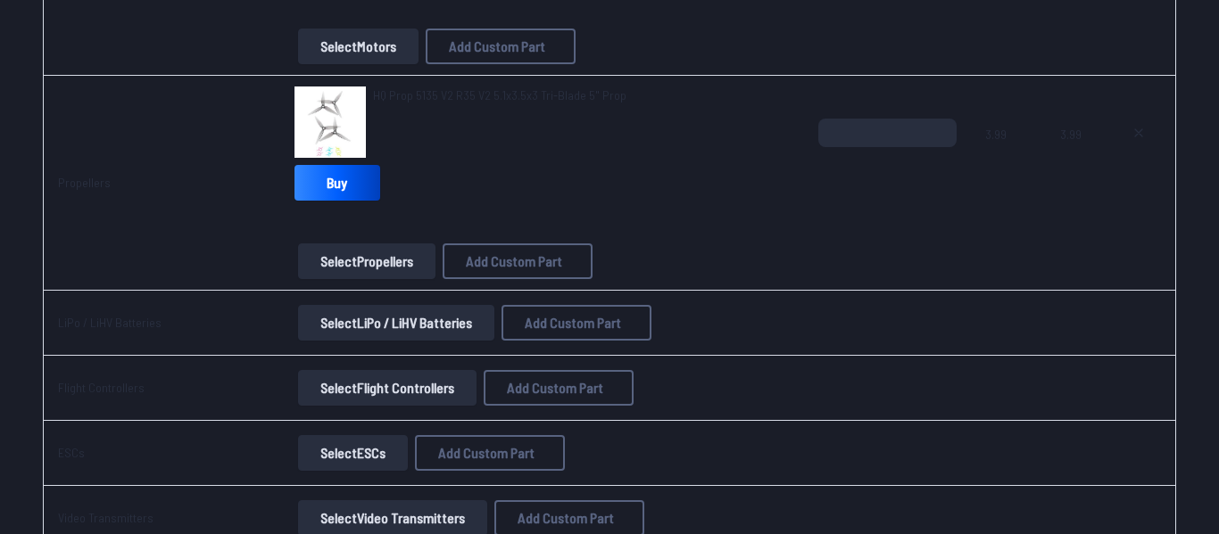
scroll to position [627, 0]
click at [349, 330] on button "Select LiPo / LiHV Batteries" at bounding box center [396, 322] width 196 height 36
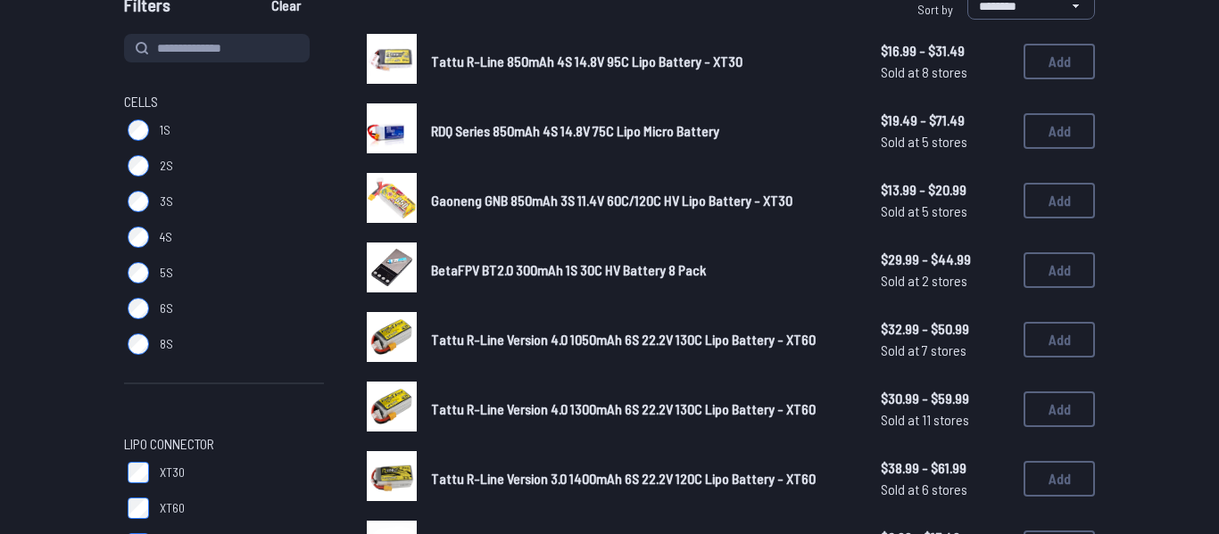
scroll to position [195, 0]
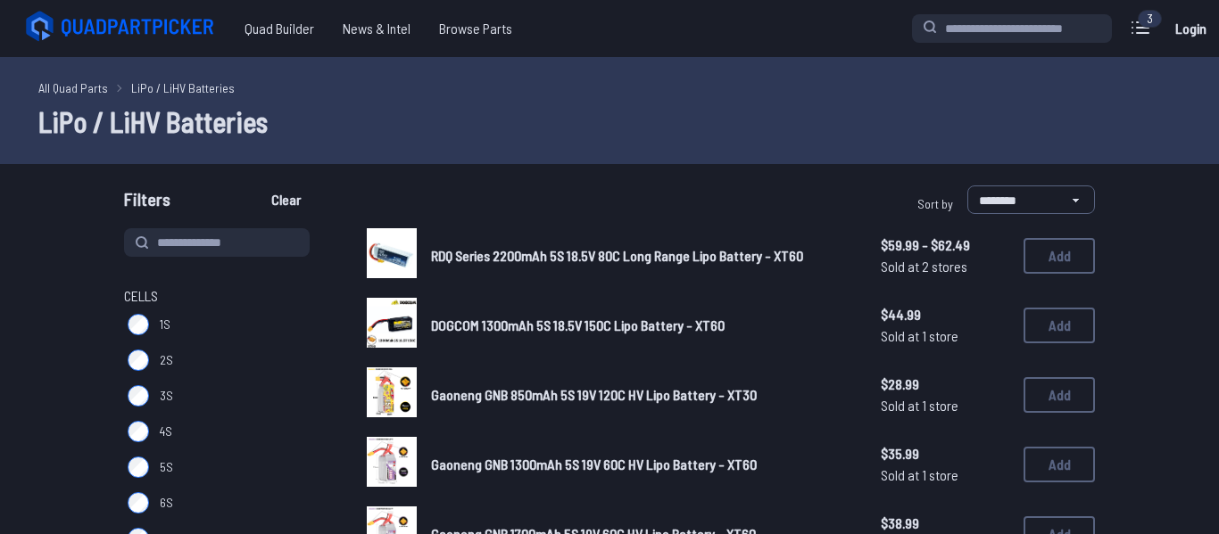
click at [601, 262] on span "RDQ Series 2200mAh 5S 18.5V 80C Long Range Lipo Battery - XT60" at bounding box center [617, 255] width 372 height 17
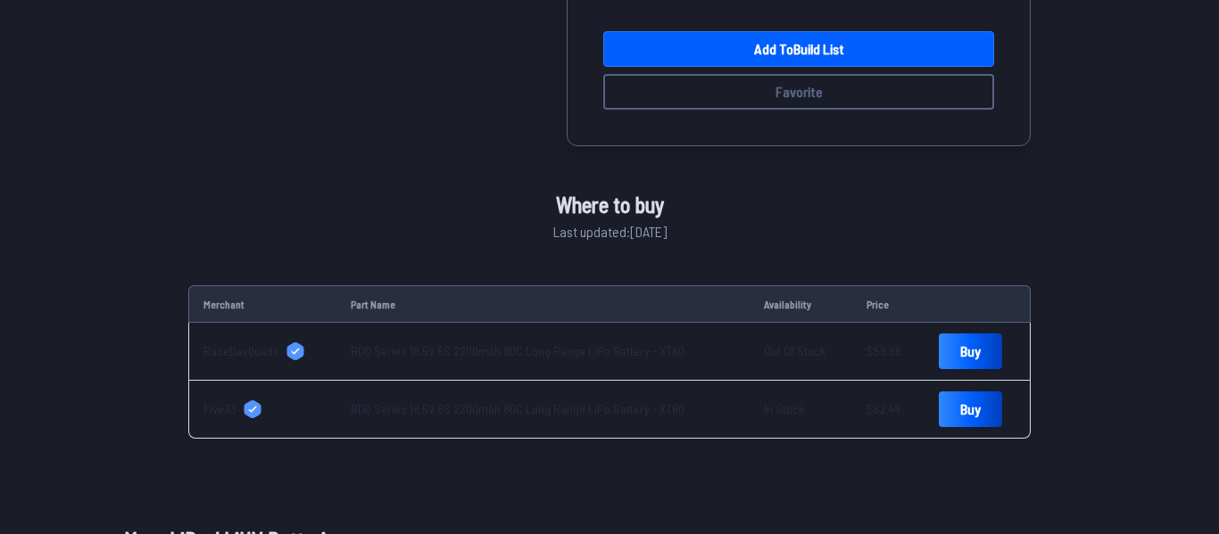
scroll to position [553, 0]
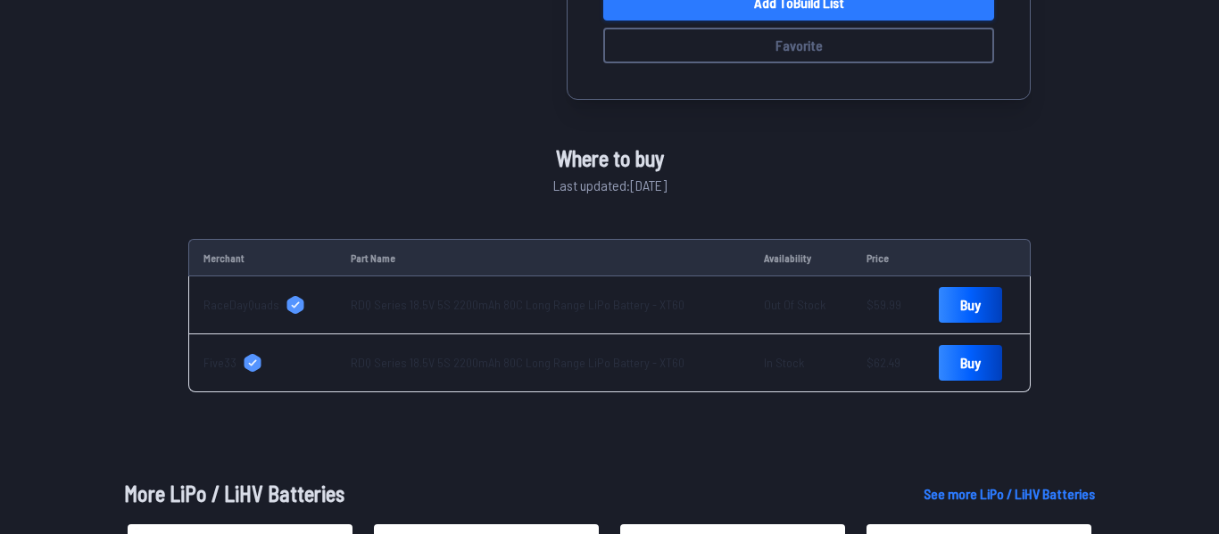
click at [770, 13] on link "Add to Build List" at bounding box center [798, 3] width 391 height 36
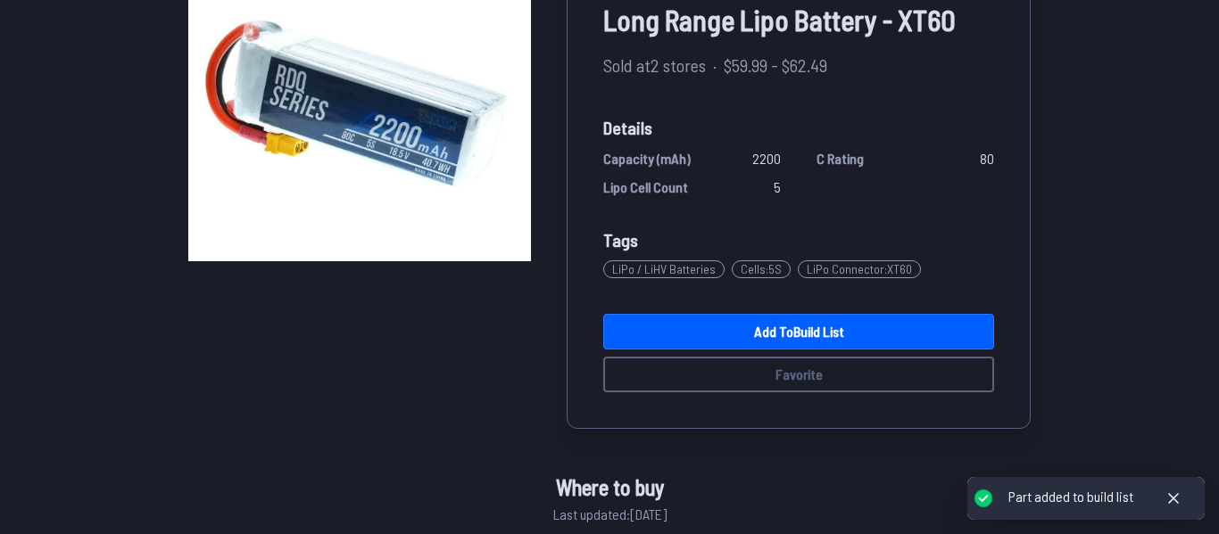
scroll to position [232, 0]
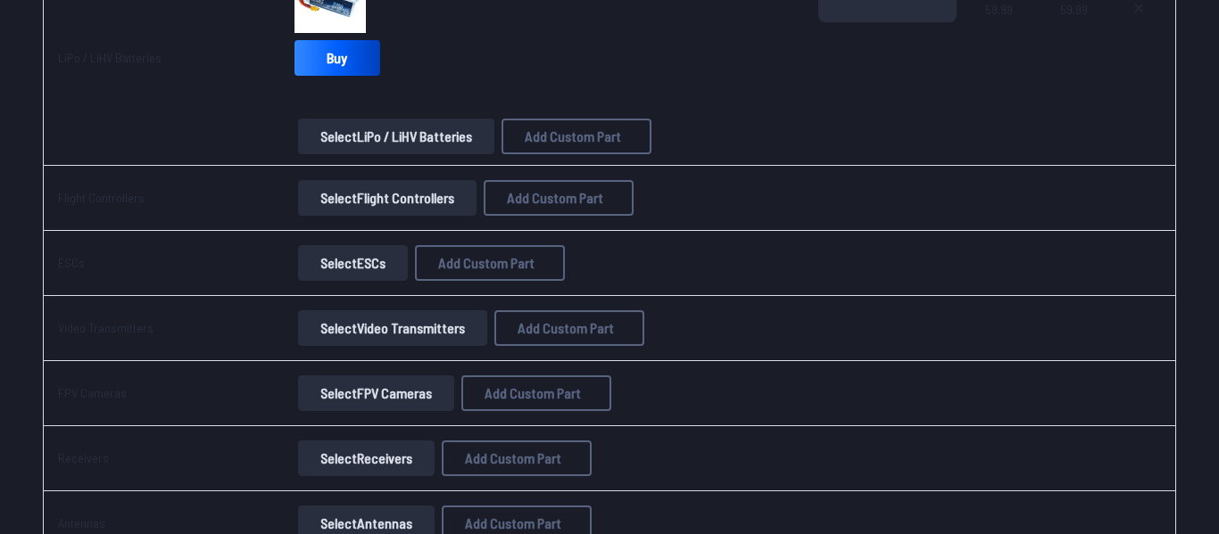
scroll to position [1007, 0]
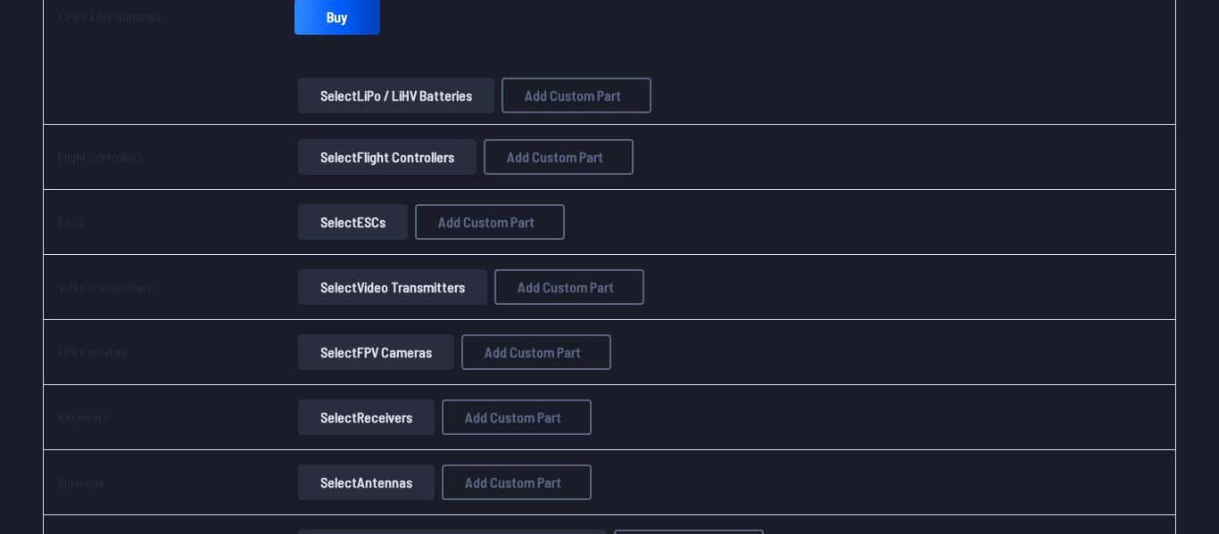
click at [346, 159] on button "Select Flight Controllers" at bounding box center [387, 157] width 178 height 36
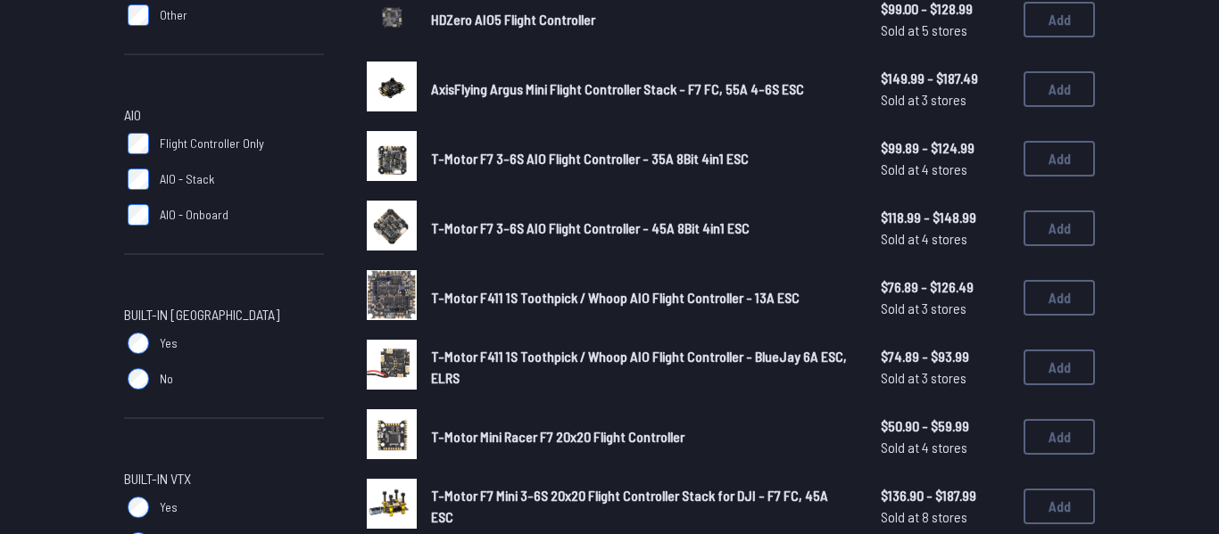
scroll to position [704, 0]
